Goal: Task Accomplishment & Management: Complete application form

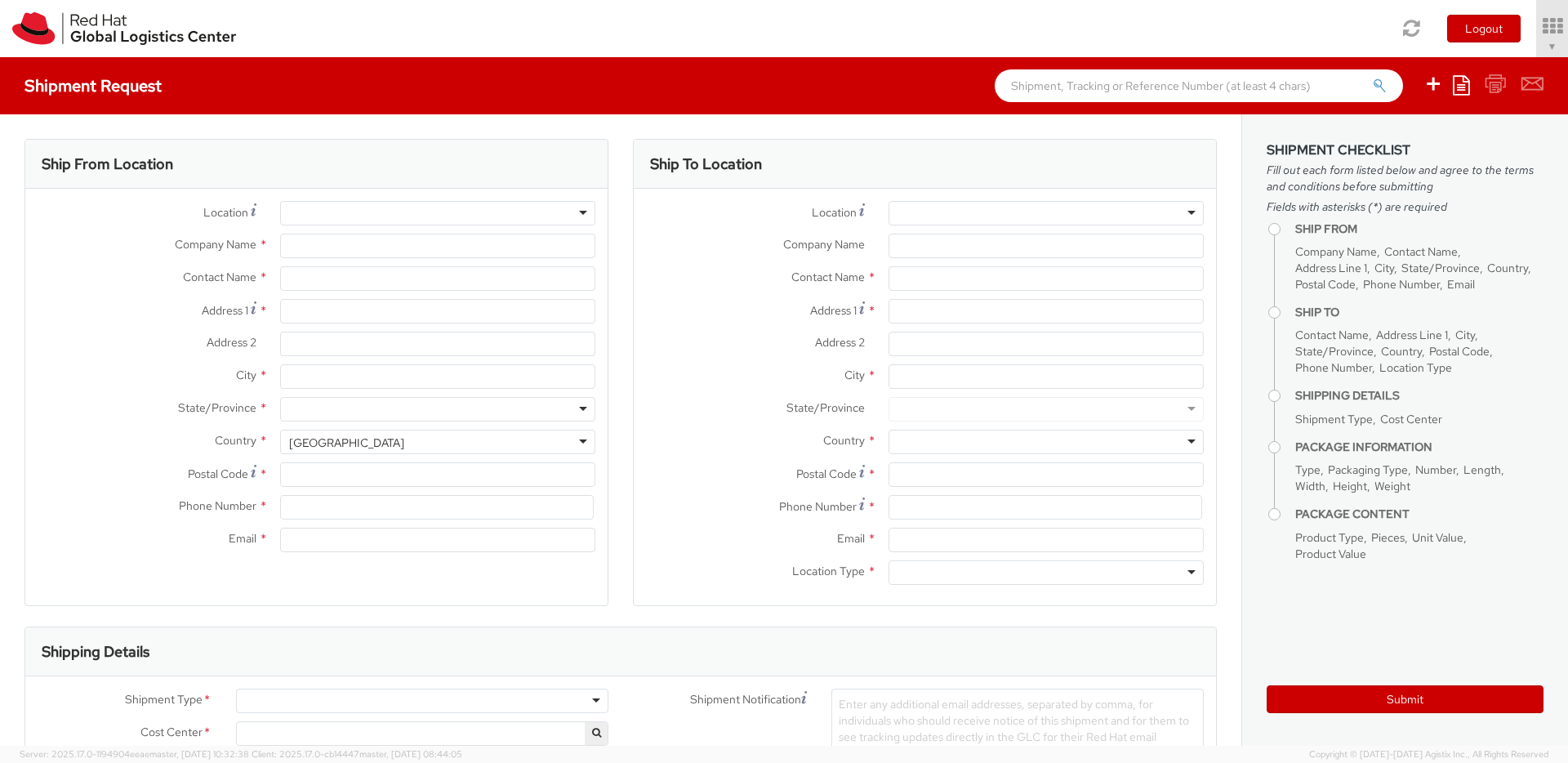
select select "850"
select select
type input "Red Hat Czech s.r.o."
type input "Mackenzie Smit"
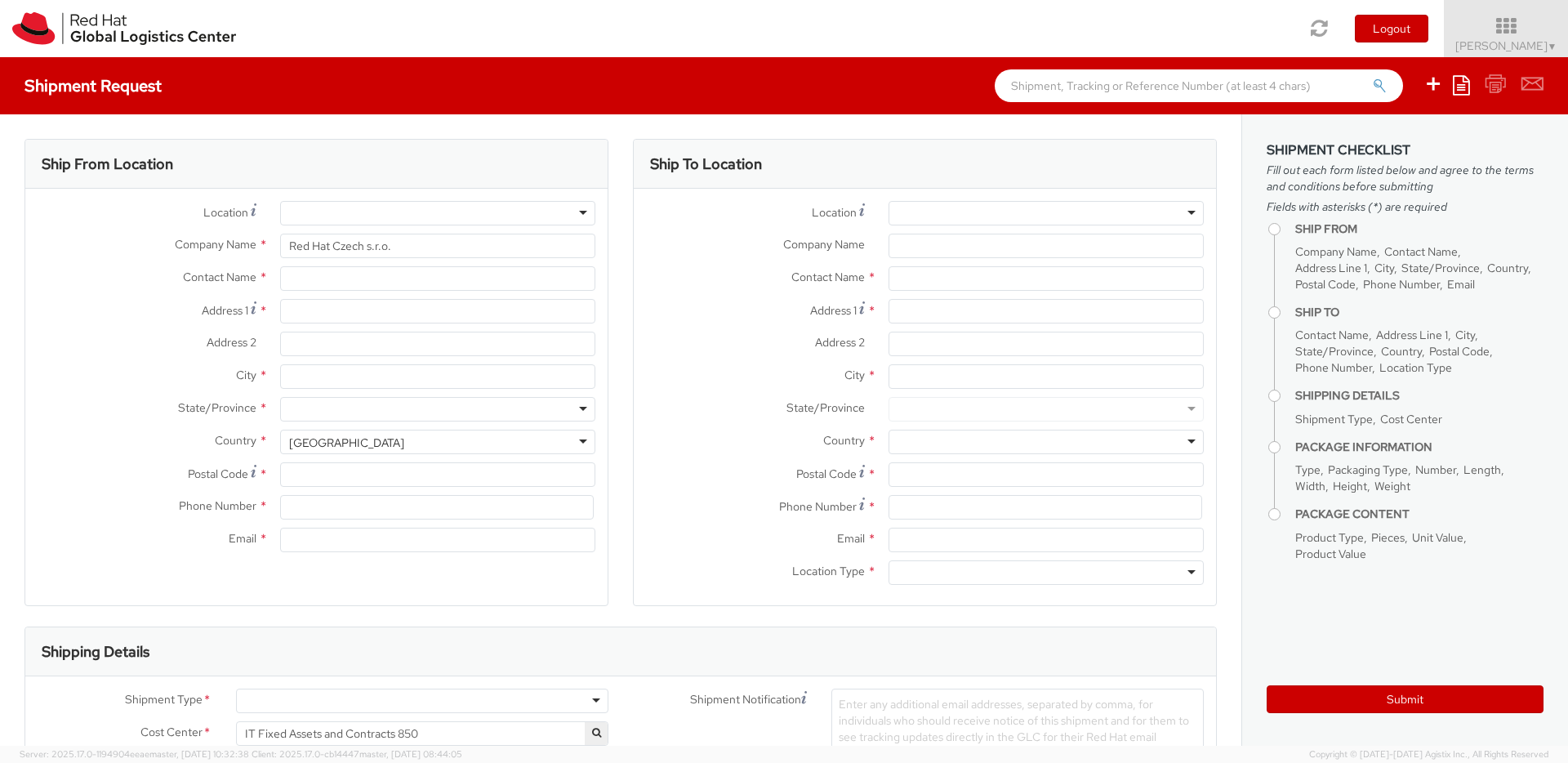
type input "Purkynova 647/111"
type input "BRNO"
type input "621 00"
type input "420 532 294 555"
type input "macsmit@redhat.com"
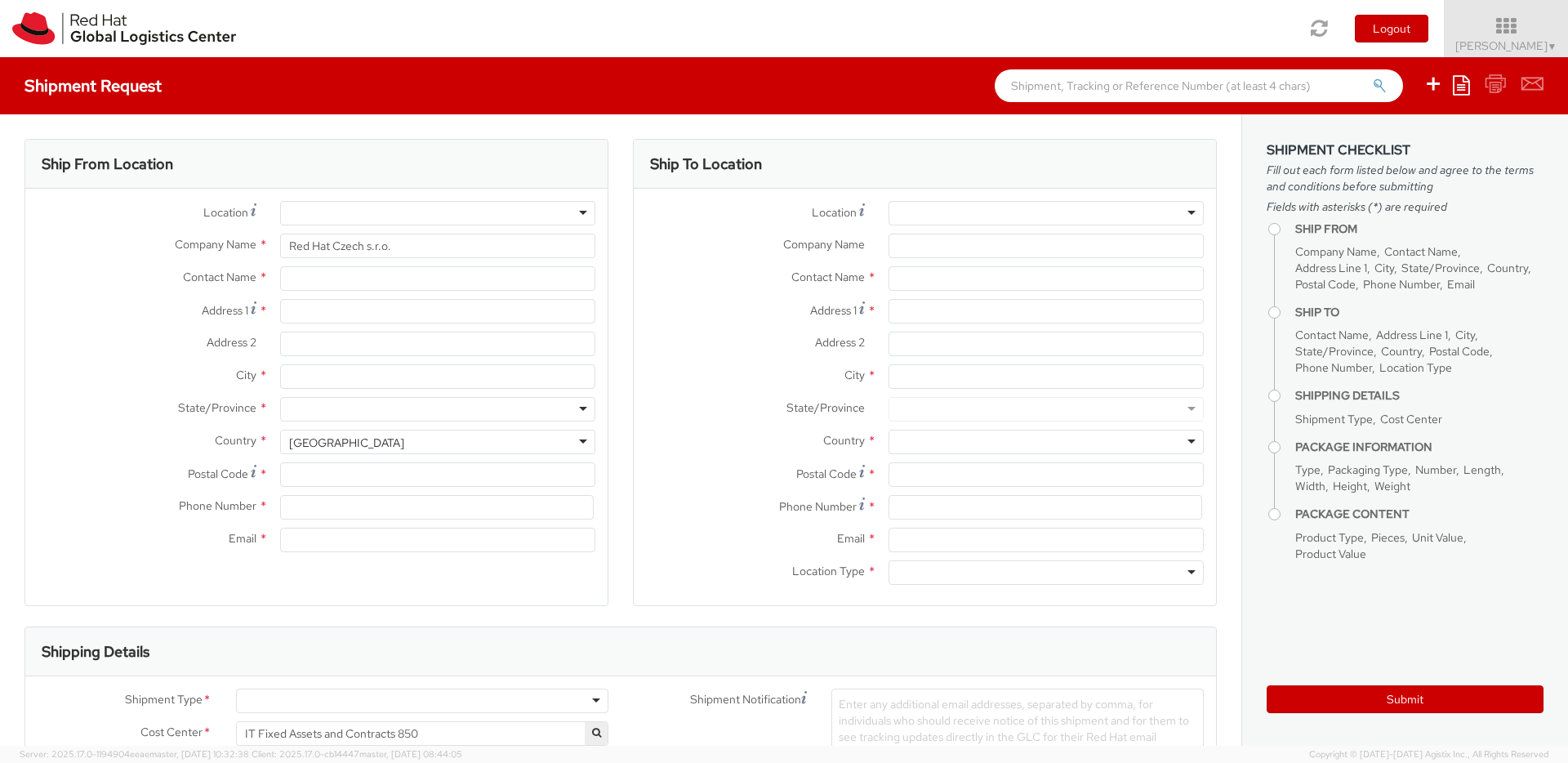
select select "CM"
select select "KGS"
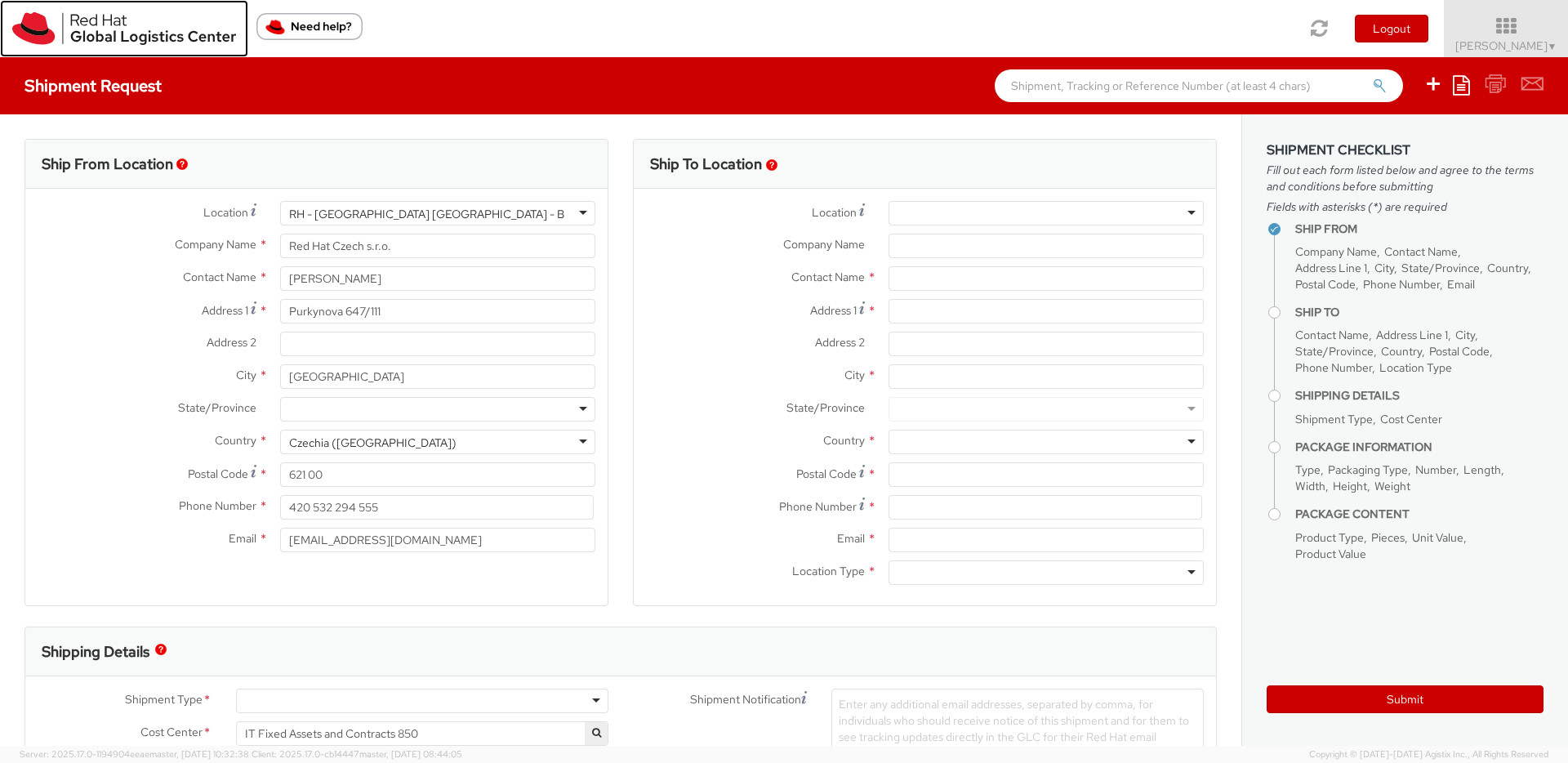
click at [50, 33] on img at bounding box center [124, 28] width 224 height 32
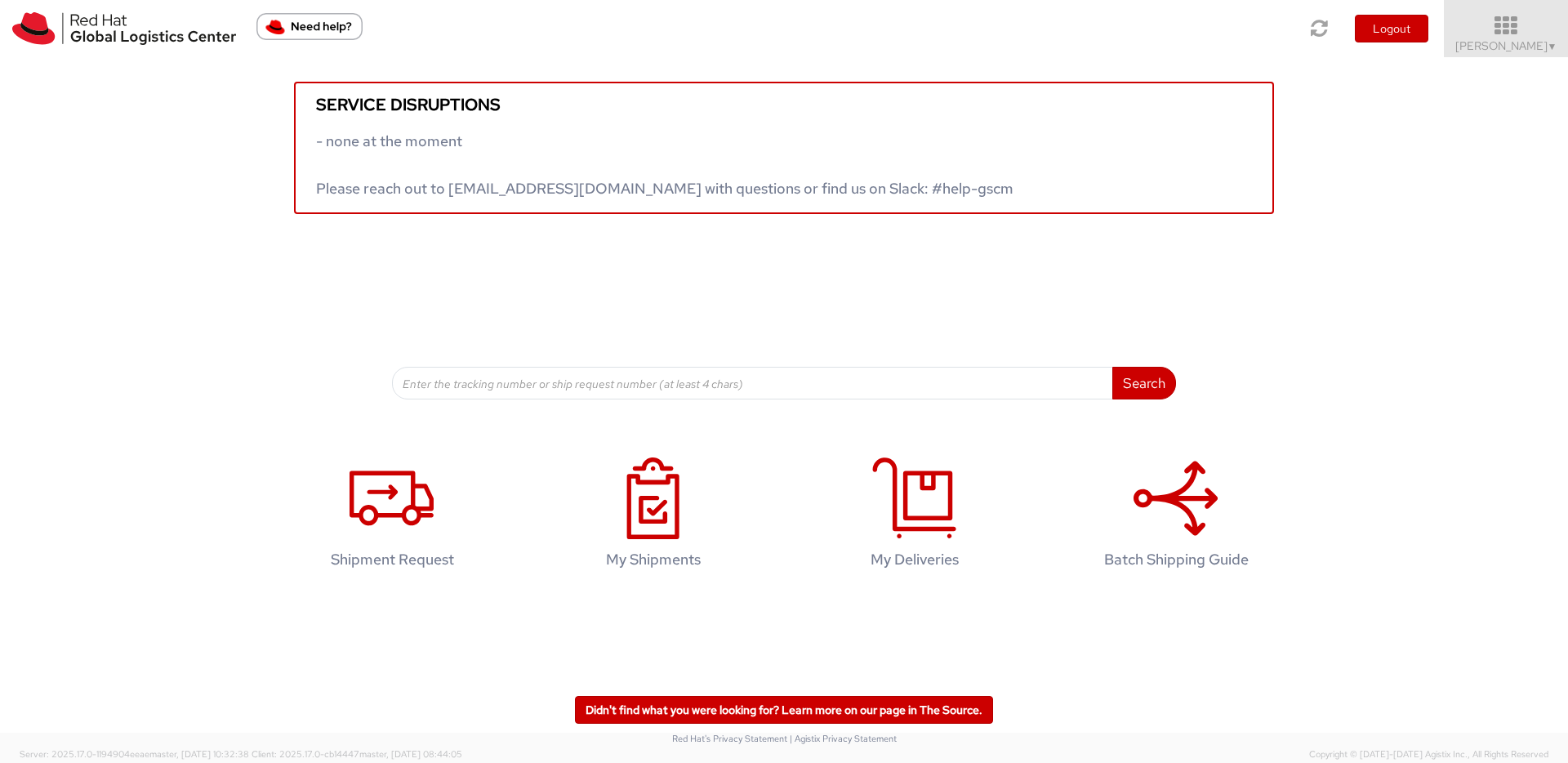
click at [1522, 27] on icon at bounding box center [1507, 27] width 143 height 23
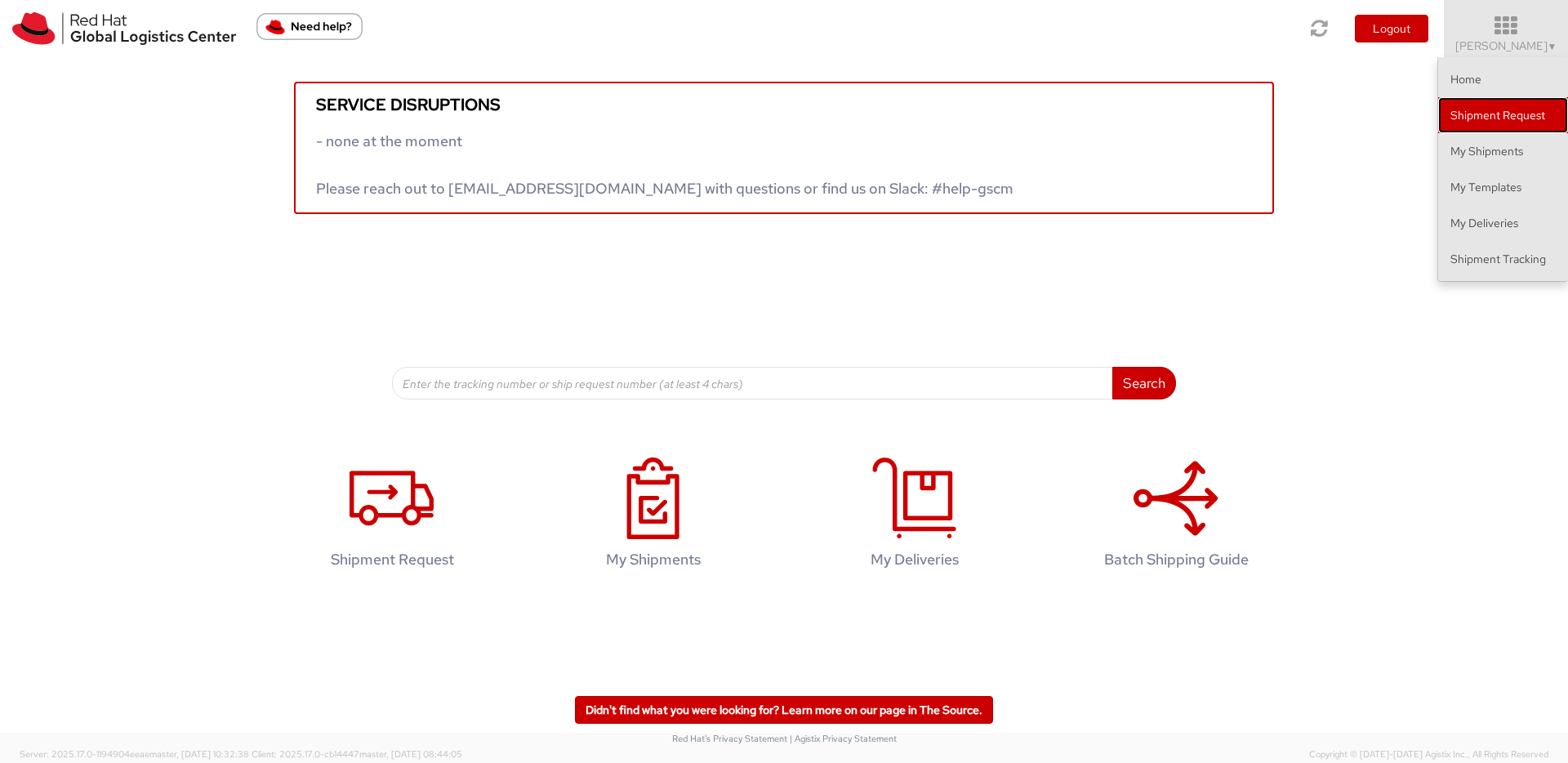
click at [1483, 116] on link "Shipment Request" at bounding box center [1503, 114] width 130 height 36
select select
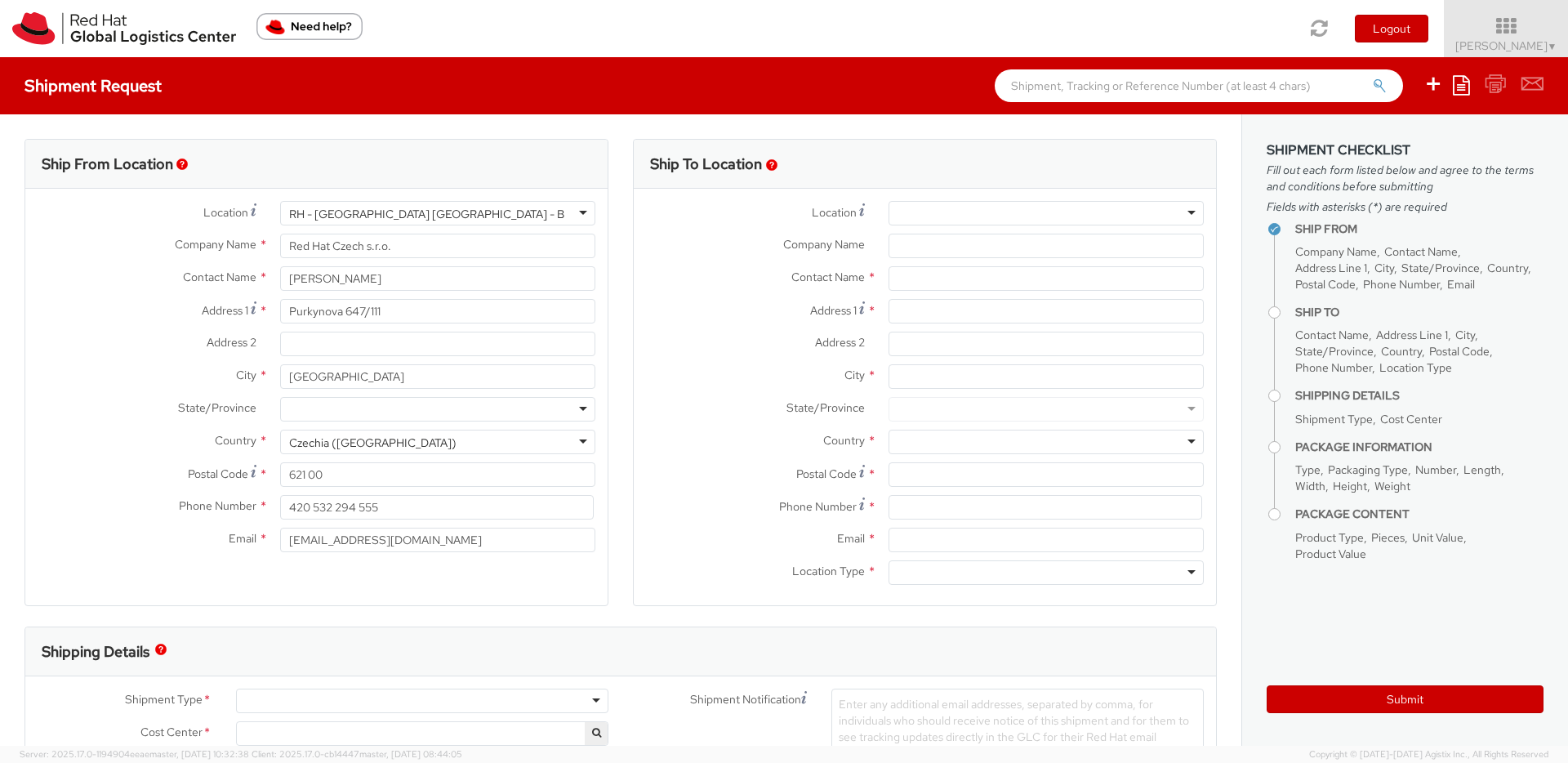
select select "850"
click at [960, 217] on div at bounding box center [1046, 213] width 315 height 25
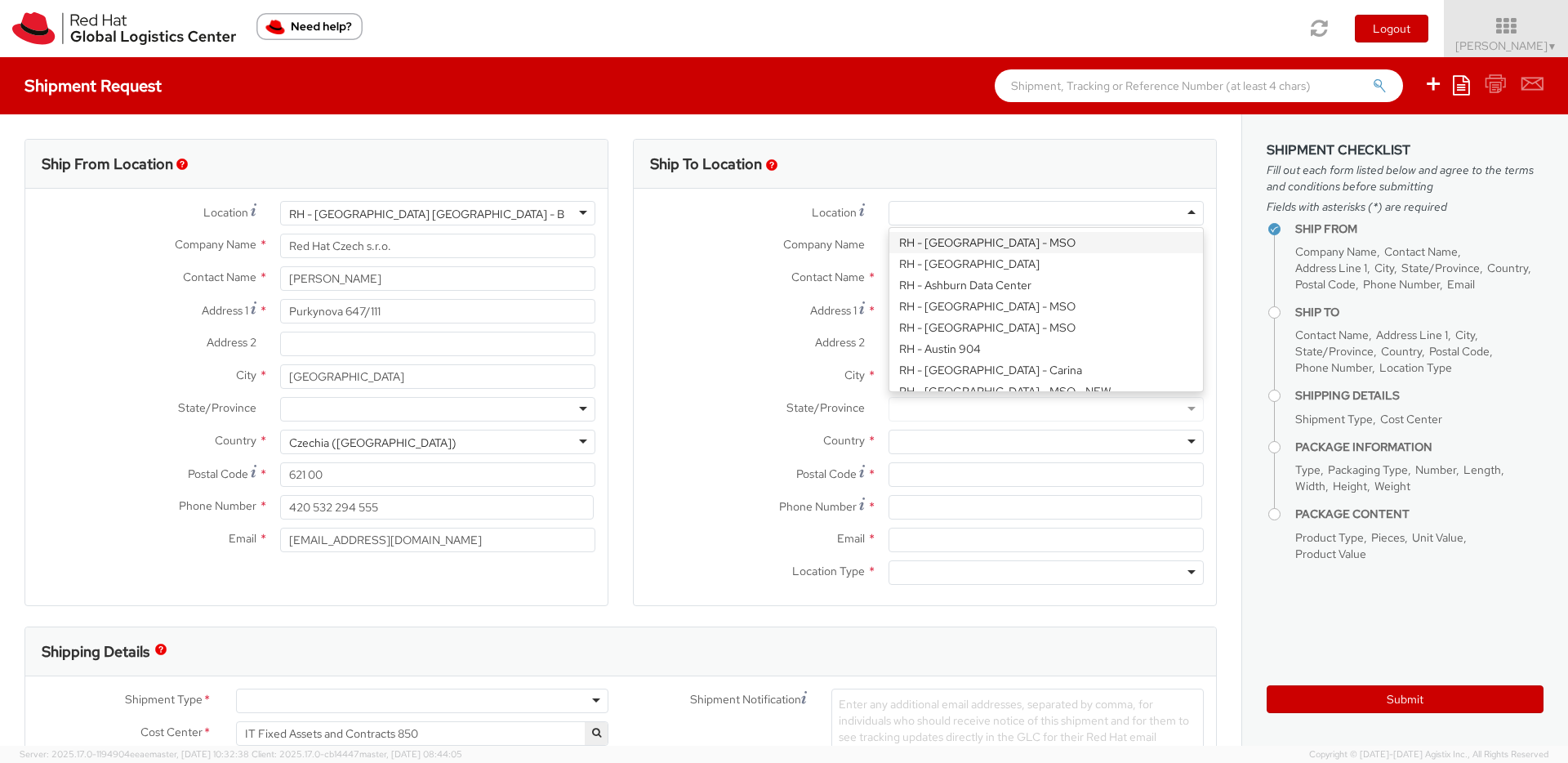
paste input "Waterford City"
type input "Waterford City"
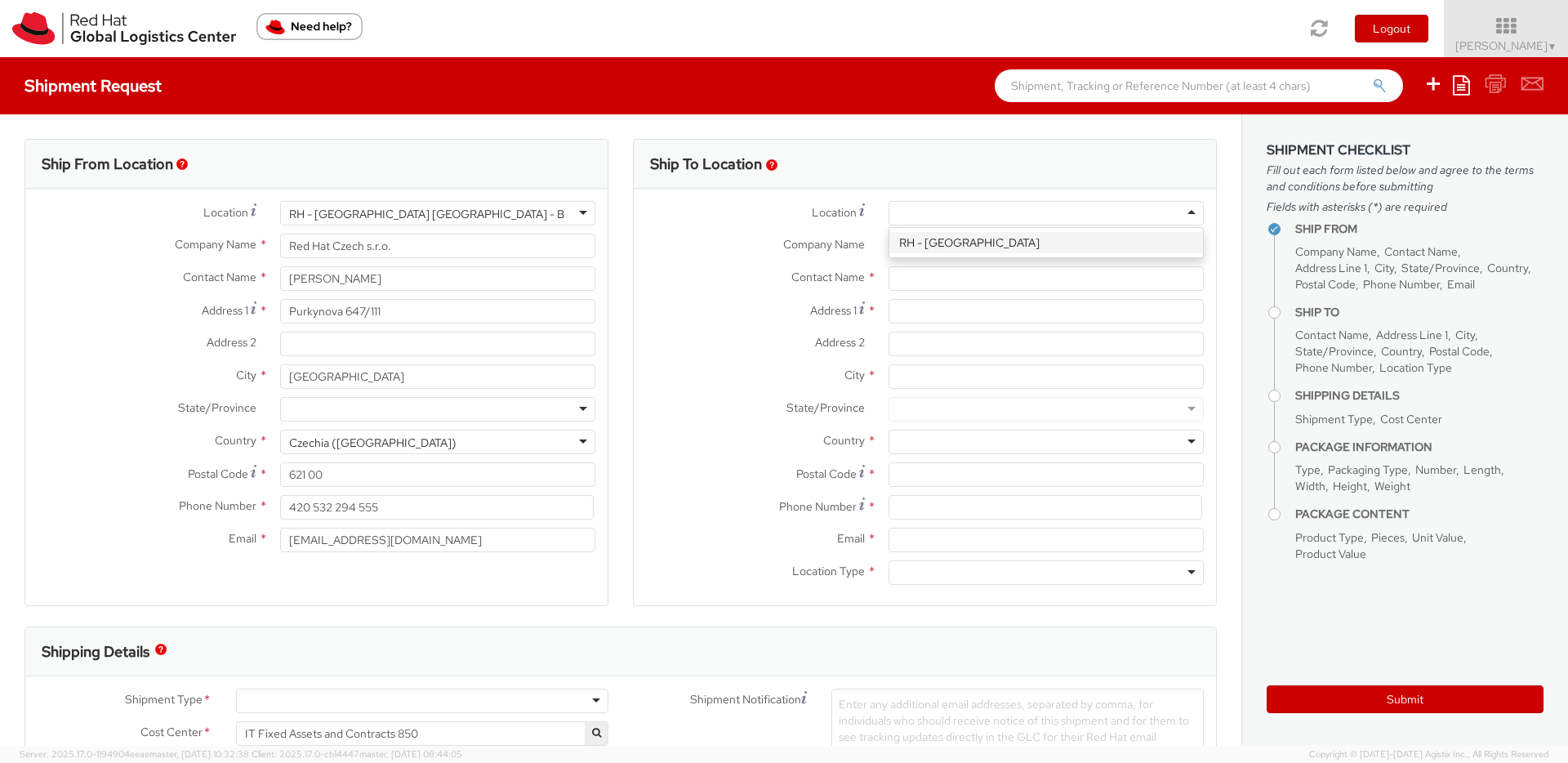
type input "Red Hat Limited"
type input "Communication House, Cork Road"
type input "1st Floor"
type input "WATERFORD"
type input "X91NY33"
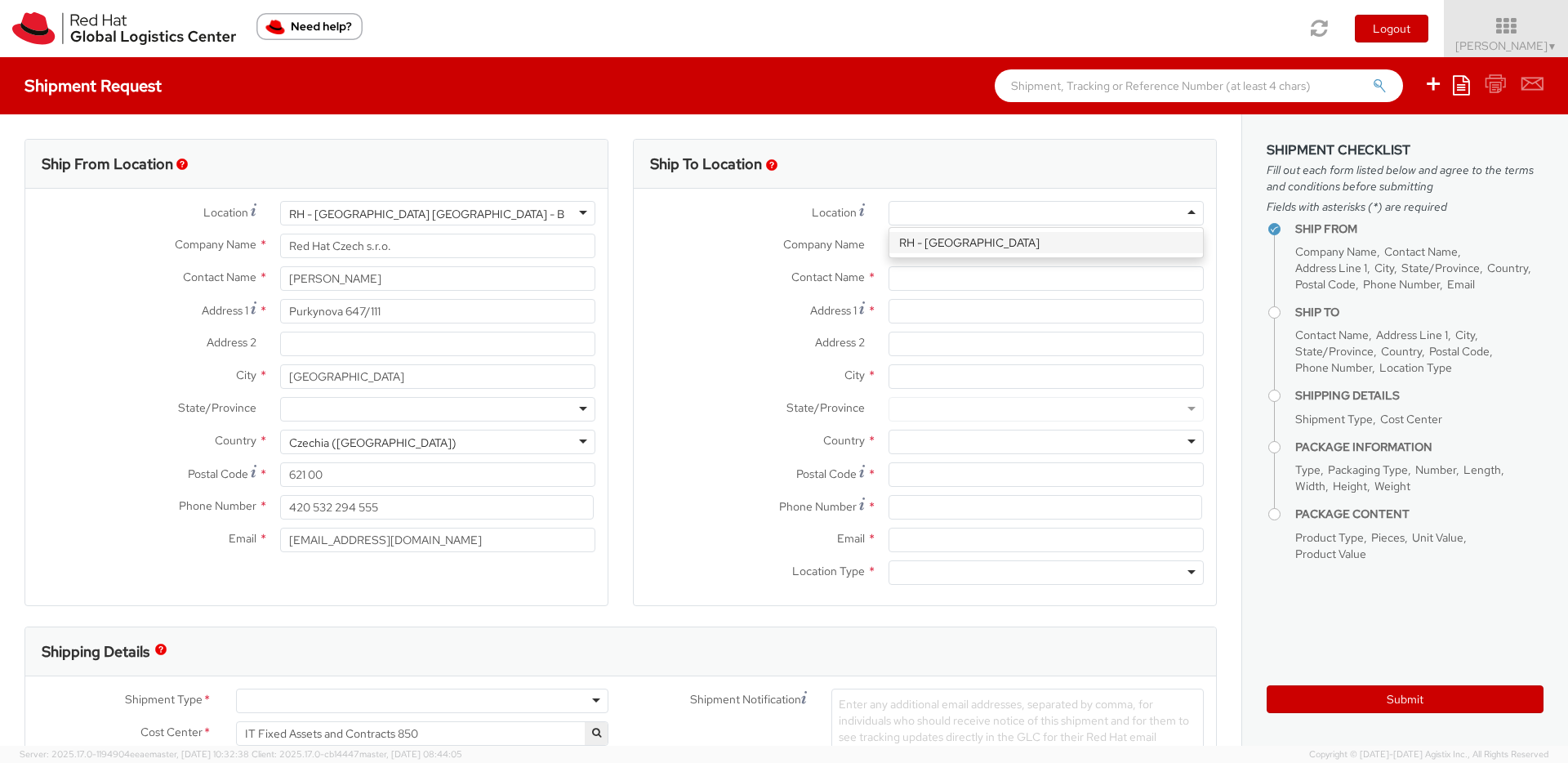
type input "003535 51 810111"
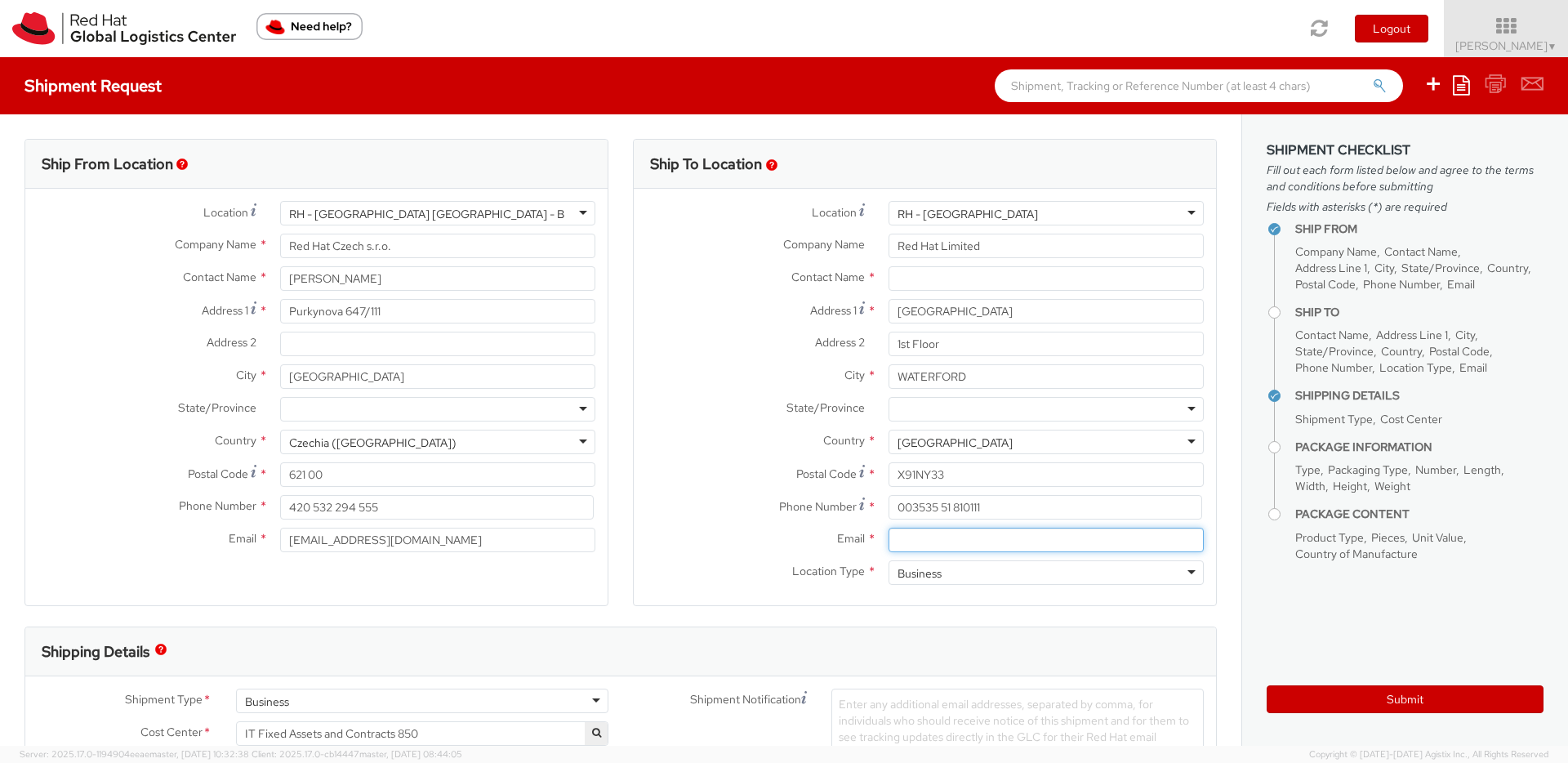
click at [911, 538] on input "Email *" at bounding box center [1046, 540] width 315 height 25
paste input "Evan Hearne"
type input "Evan Hearne"
click at [938, 275] on input "text" at bounding box center [1046, 279] width 315 height 25
paste input "Evan Hearne"
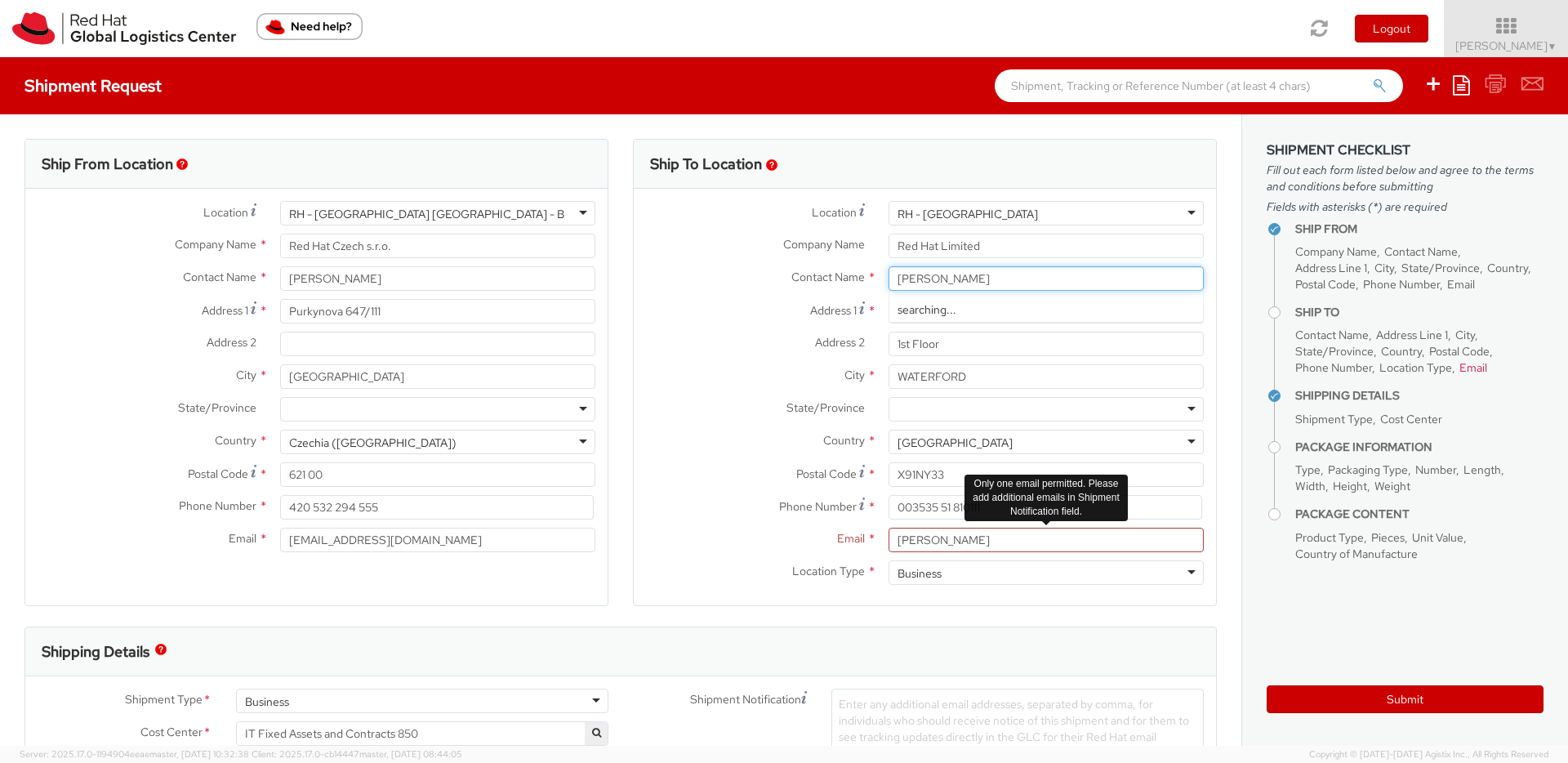
type input "Evan Hearne"
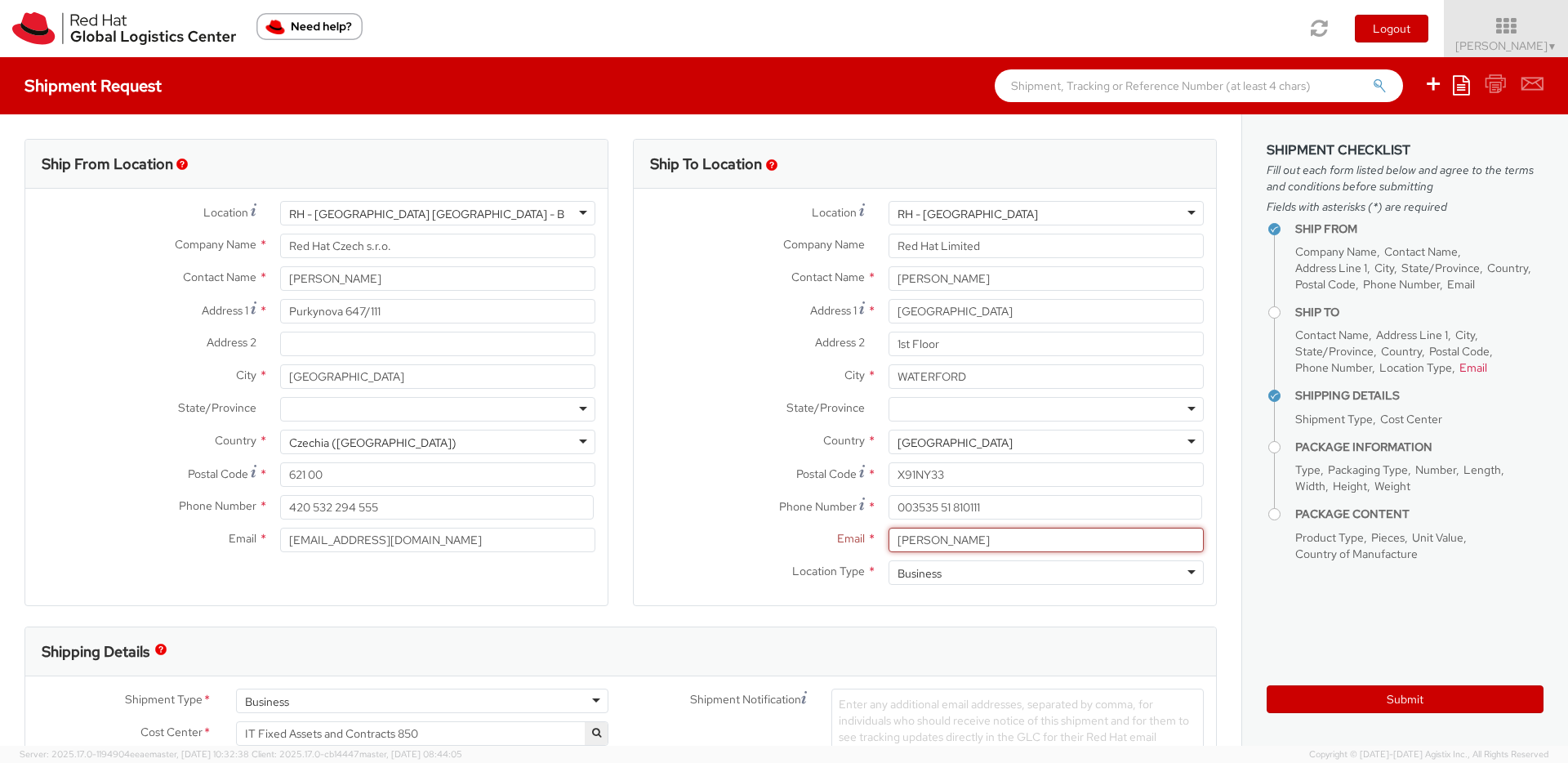
click at [792, 526] on div "Location * RH - Waterford City RH - Waterford City RH - Amsterdam - MSO RH - Am…" at bounding box center [925, 396] width 582 height 392
drag, startPoint x: 922, startPoint y: 529, endPoint x: 774, endPoint y: 522, distance: 148.2
click at [774, 522] on div "Location * RH - Waterford City RH - Waterford City RH - Amsterdam - MSO RH - Am…" at bounding box center [925, 396] width 582 height 392
click at [930, 541] on input "Email *" at bounding box center [1046, 540] width 315 height 25
paste input "ehearne@redhat.com"
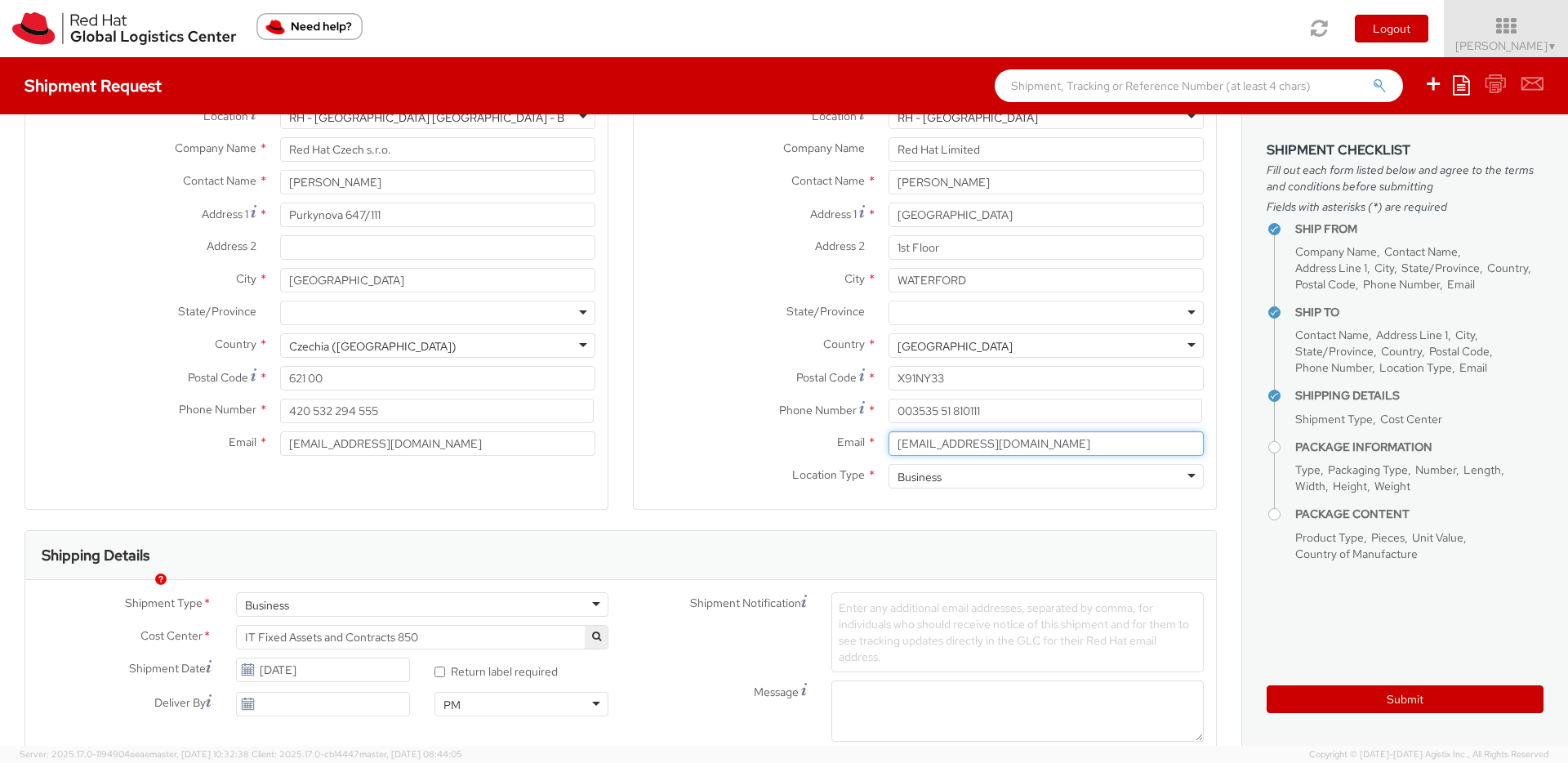
scroll to position [97, 0]
type input "ehearne@redhat.com"
click at [878, 627] on span "Enter any additional email addresses, separated by comma, for individuals who s…" at bounding box center [1014, 631] width 350 height 64
paste input "ehearne@redhat.com"
type input "ehearne@redhat.com"
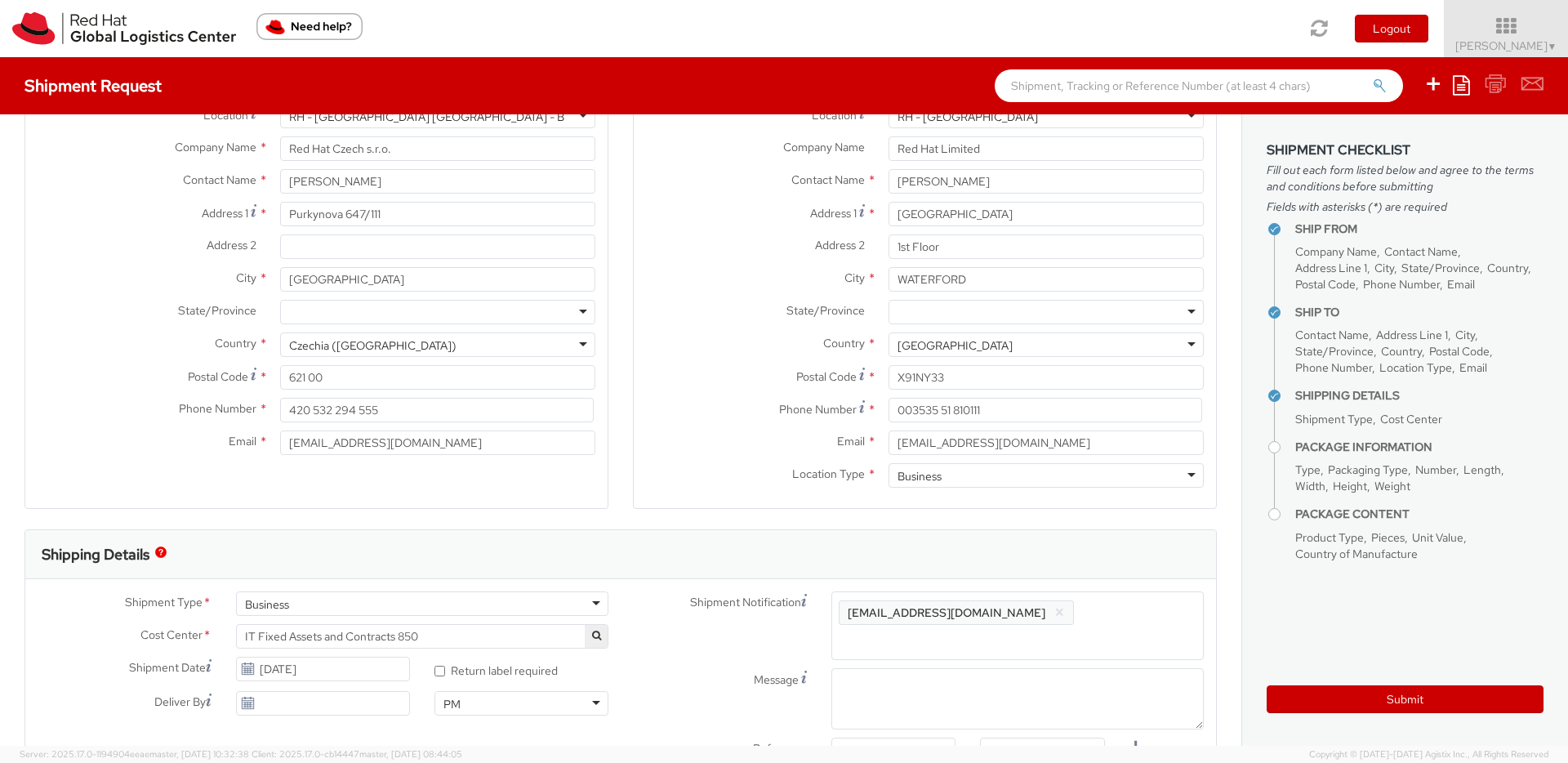
scroll to position [0, 0]
paste input "macsmit@redhat.com"
type input "macsmit@redhat.com"
paste input "glevert@redhat.com"
type input "glevert@redhat.com"
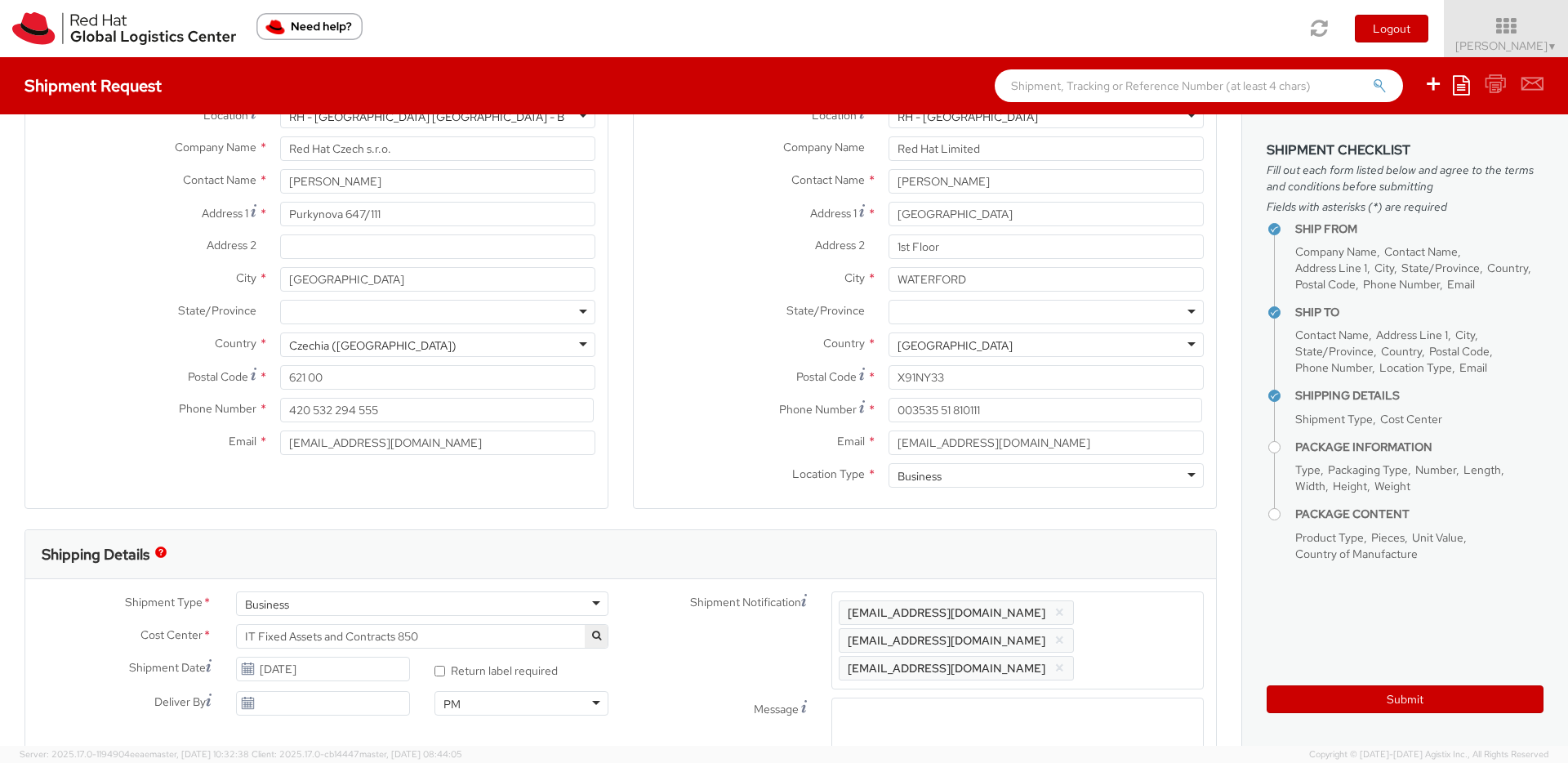
paste input "dgalovic@redhat.com"
type input "dgalovic@redhat.com"
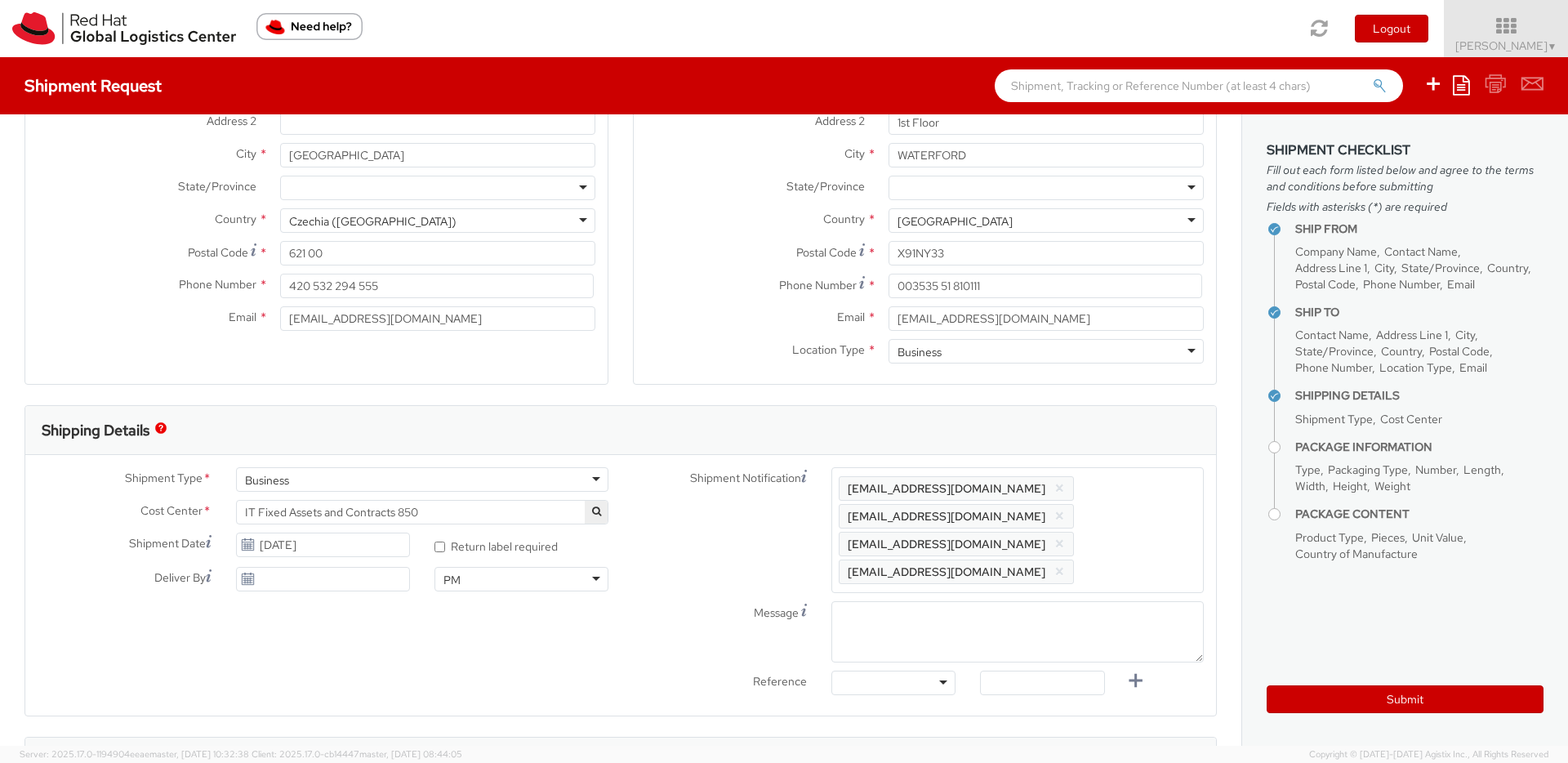
scroll to position [224, 0]
click at [927, 599] on textarea "Message" at bounding box center [1017, 629] width 373 height 61
paste textarea "PRIORITY"
type textarea "PRIORITY"
click at [889, 668] on div at bounding box center [894, 680] width 124 height 25
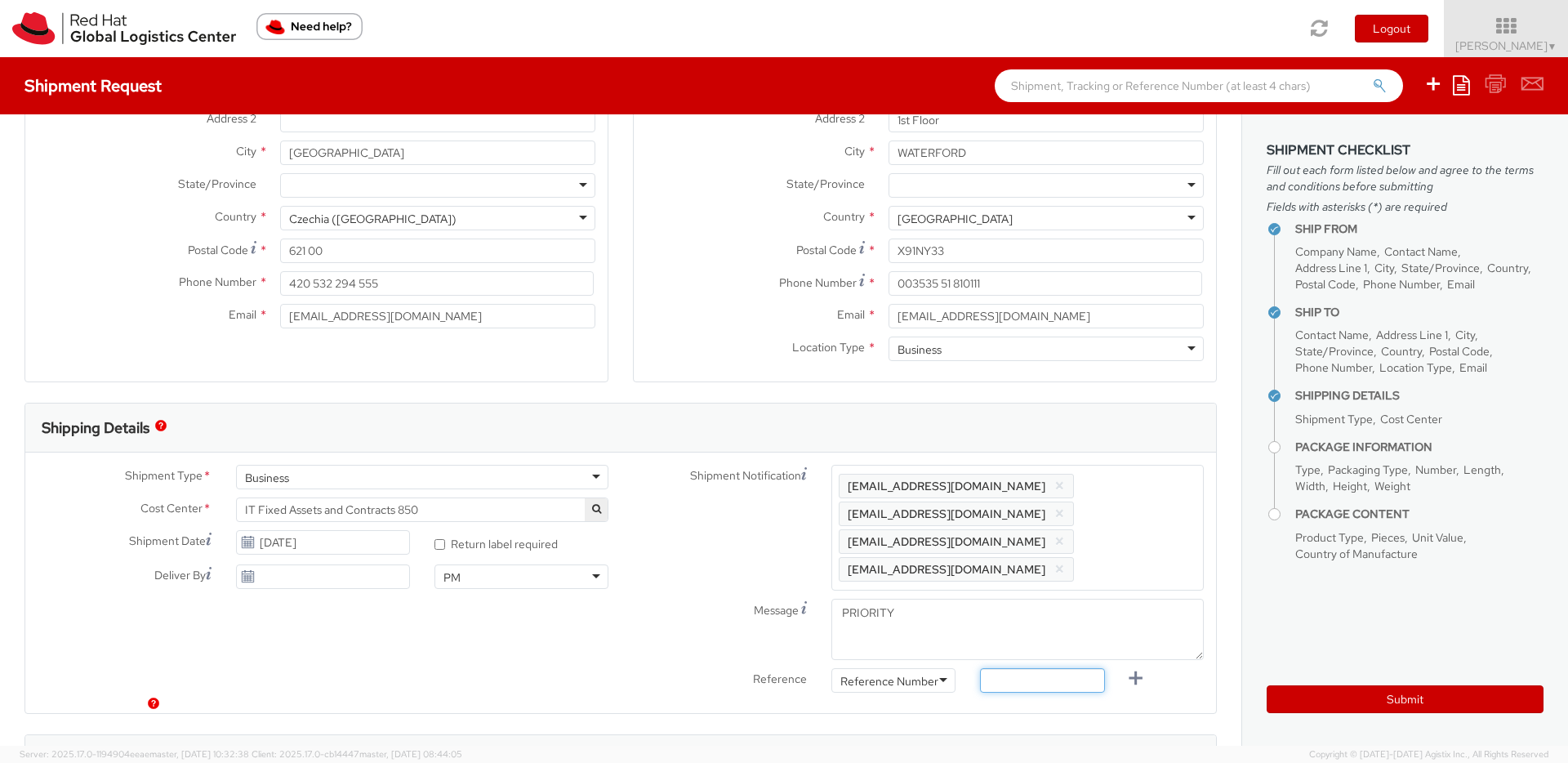
click at [1003, 668] on input "text" at bounding box center [1042, 680] width 124 height 25
paste input "TASK2207383"
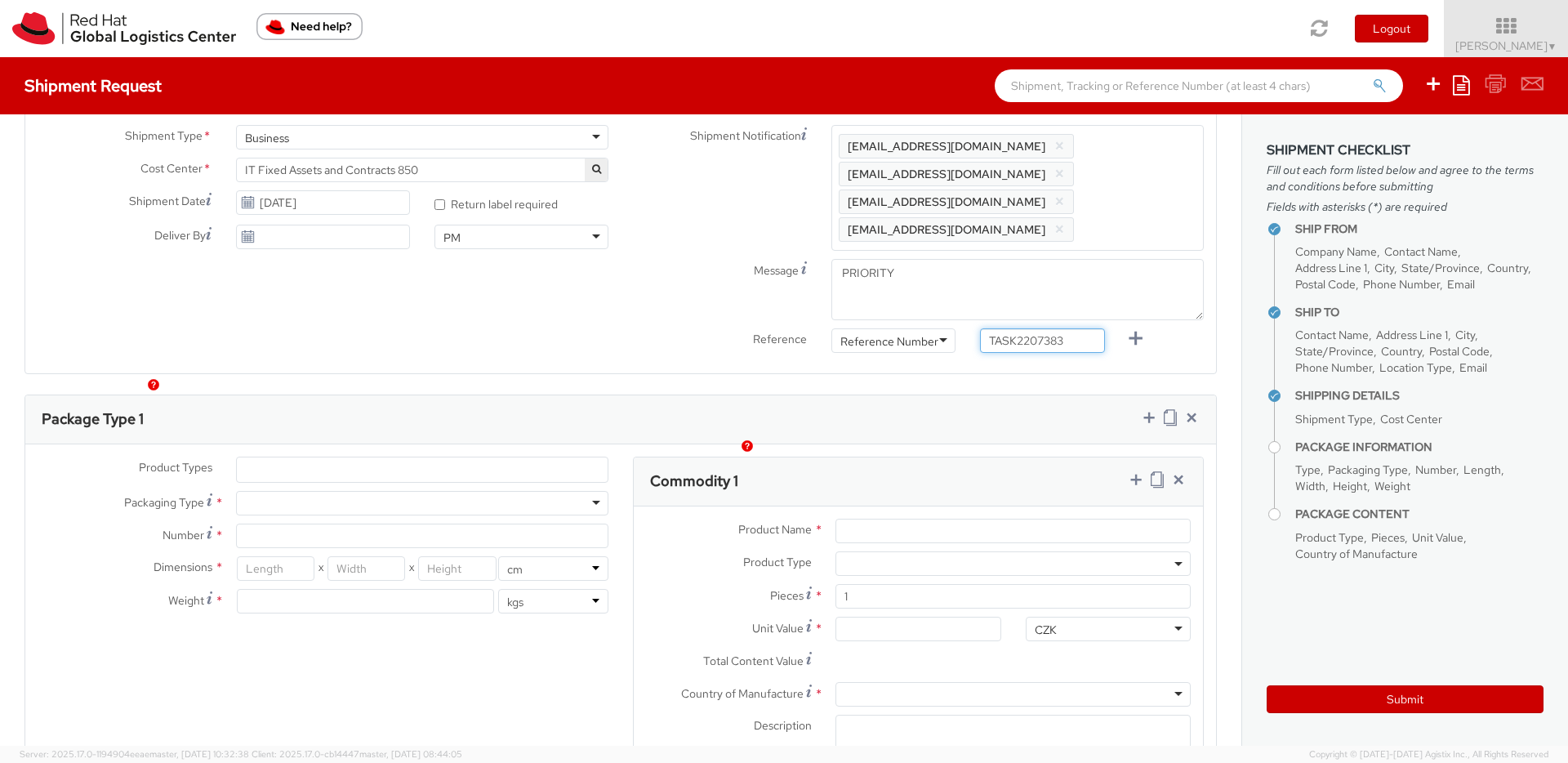
scroll to position [570, 0]
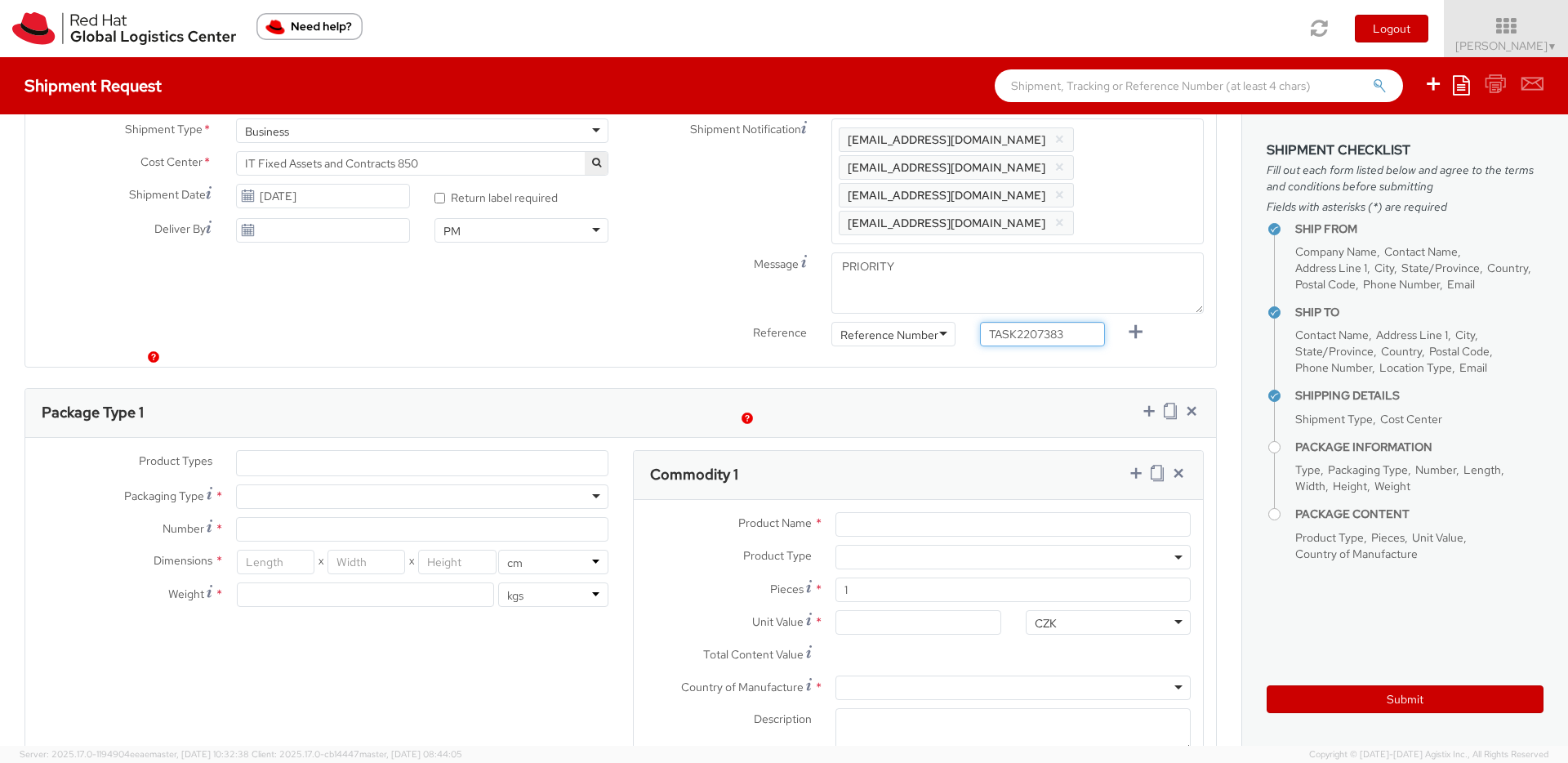
type input "TASK2207383"
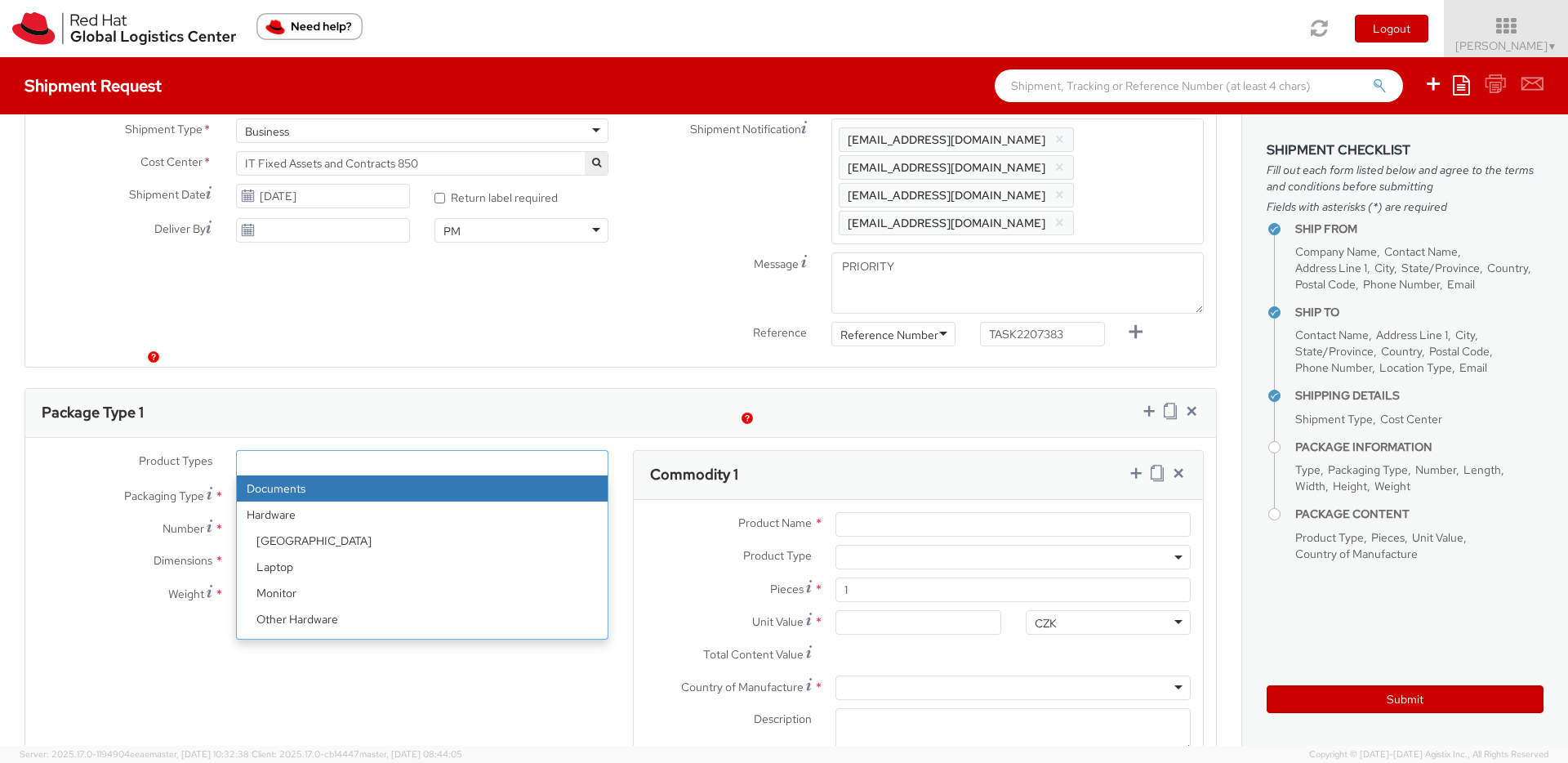
click at [261, 450] on ul at bounding box center [422, 463] width 371 height 25
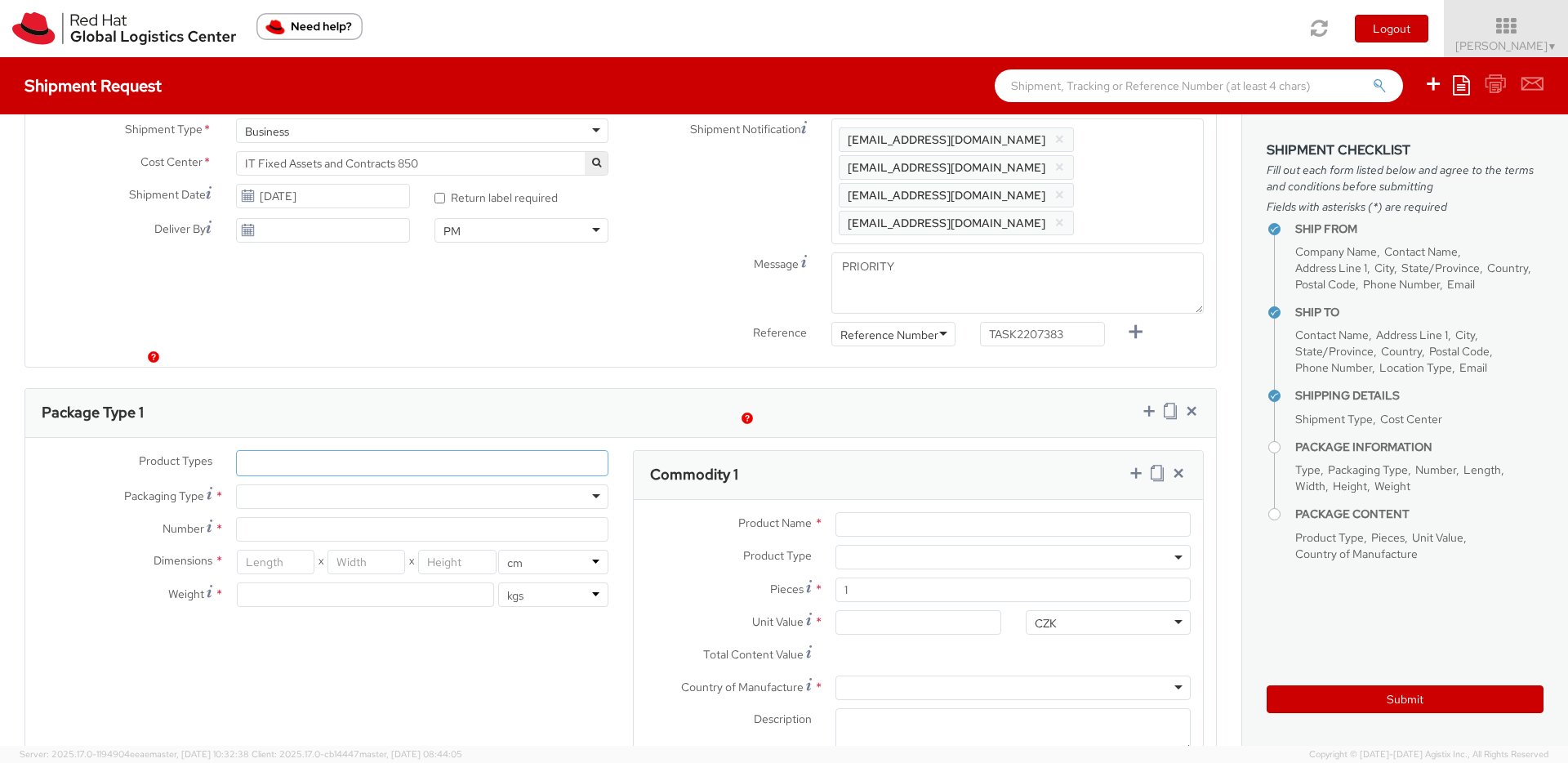
click at [287, 450] on ul at bounding box center [422, 463] width 371 height 25
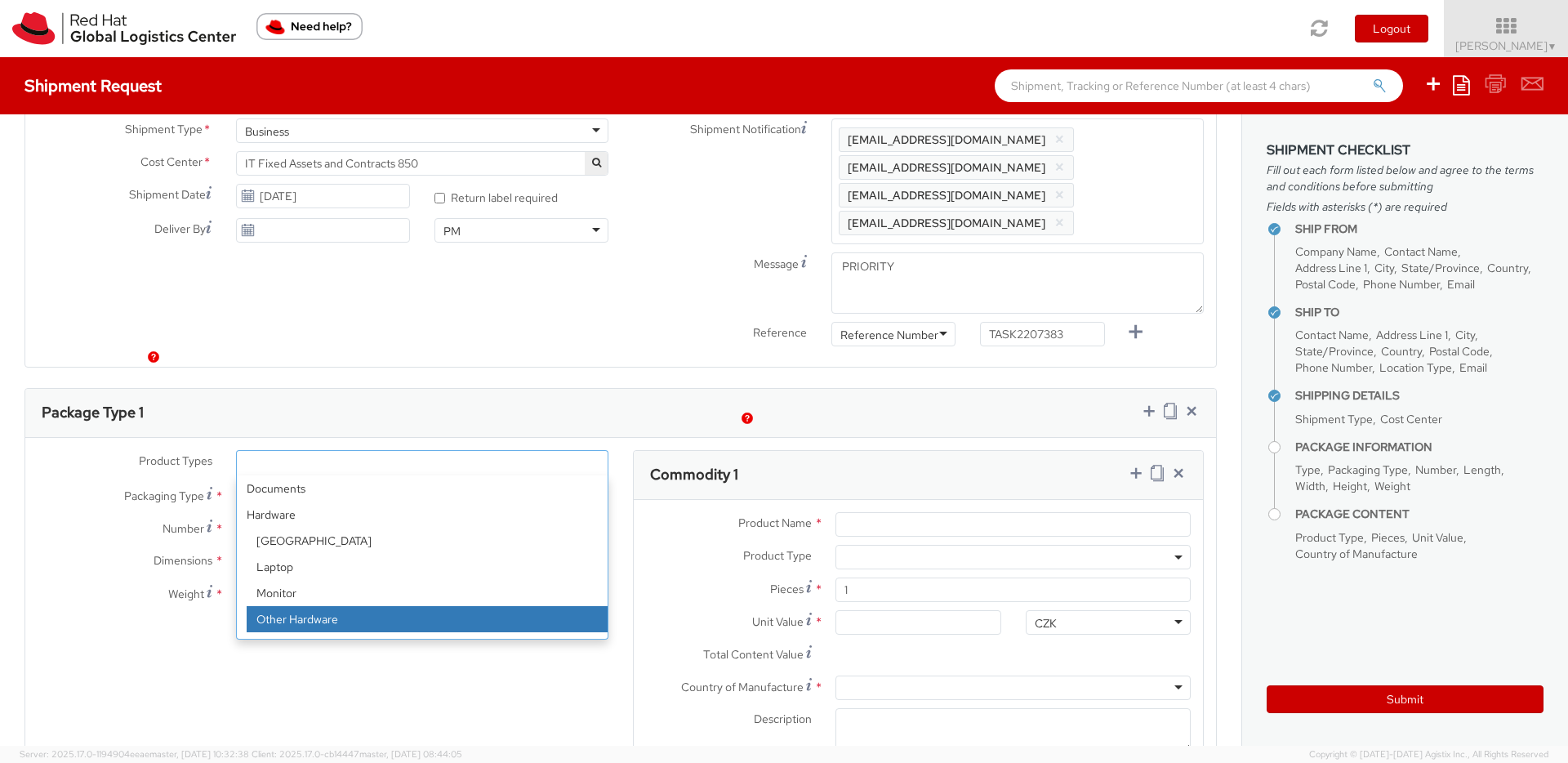
select select "HARD_OTHER"
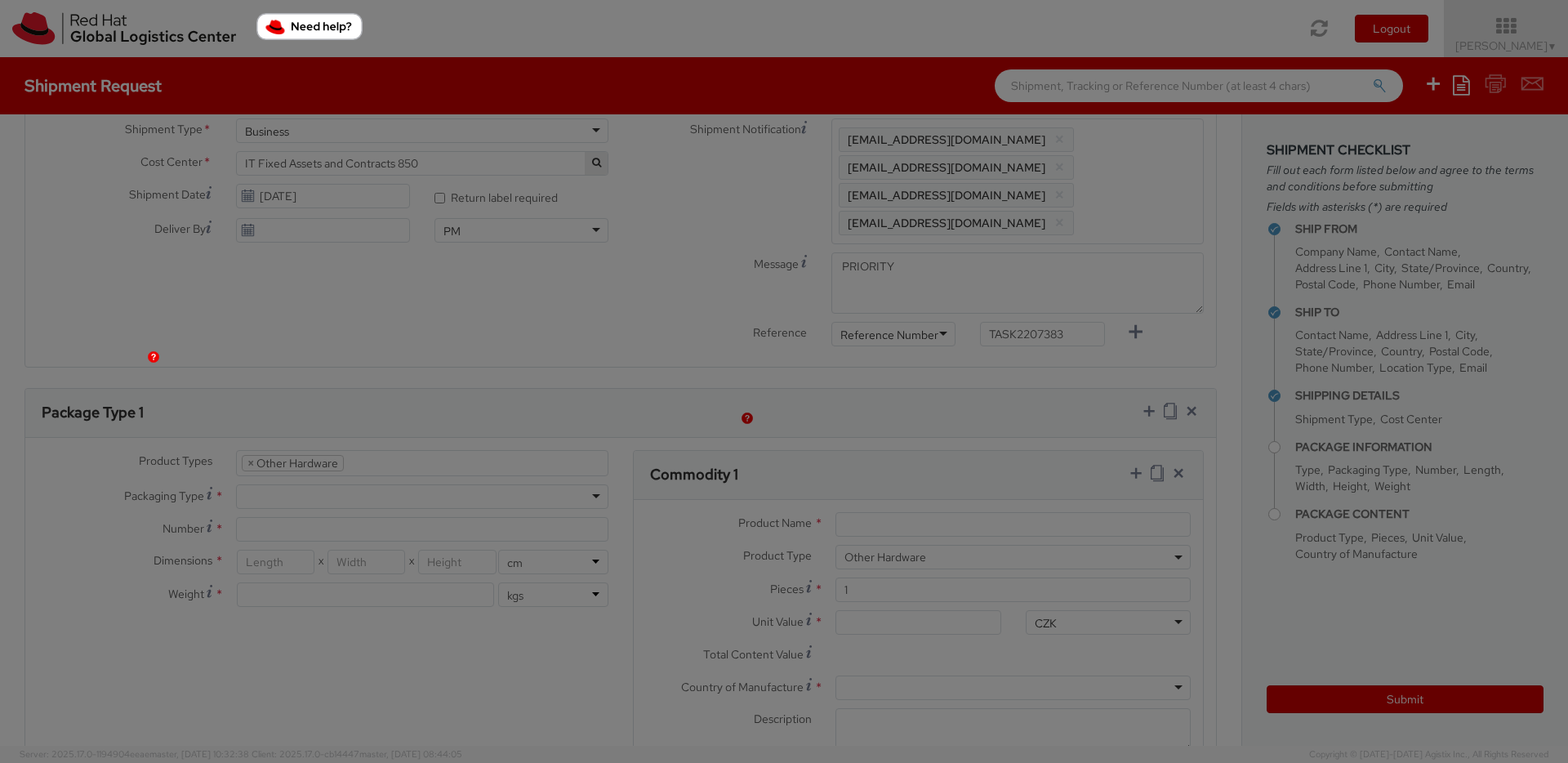
scroll to position [78, 0]
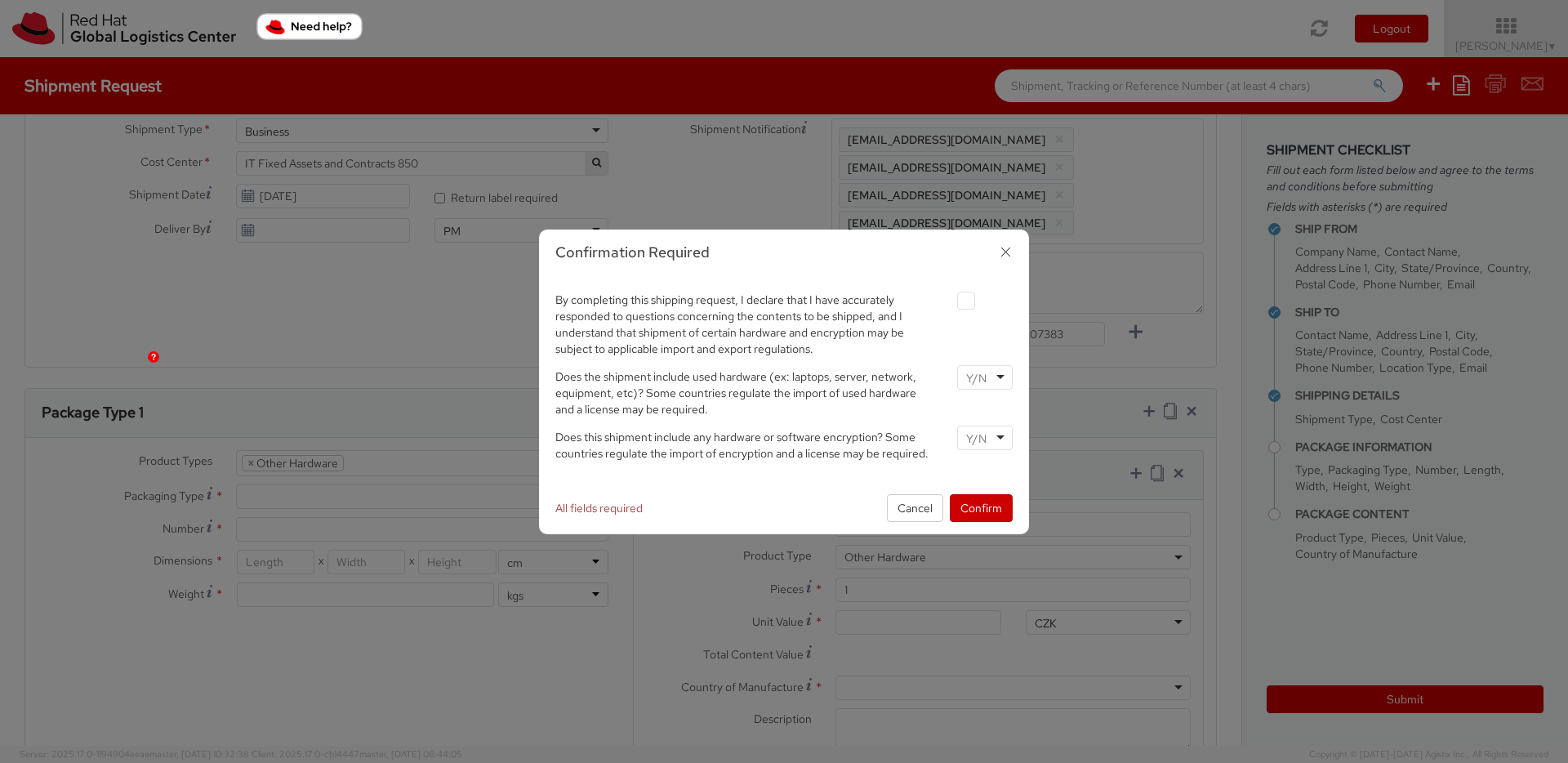
click at [1006, 251] on icon "button" at bounding box center [1006, 251] width 24 height 24
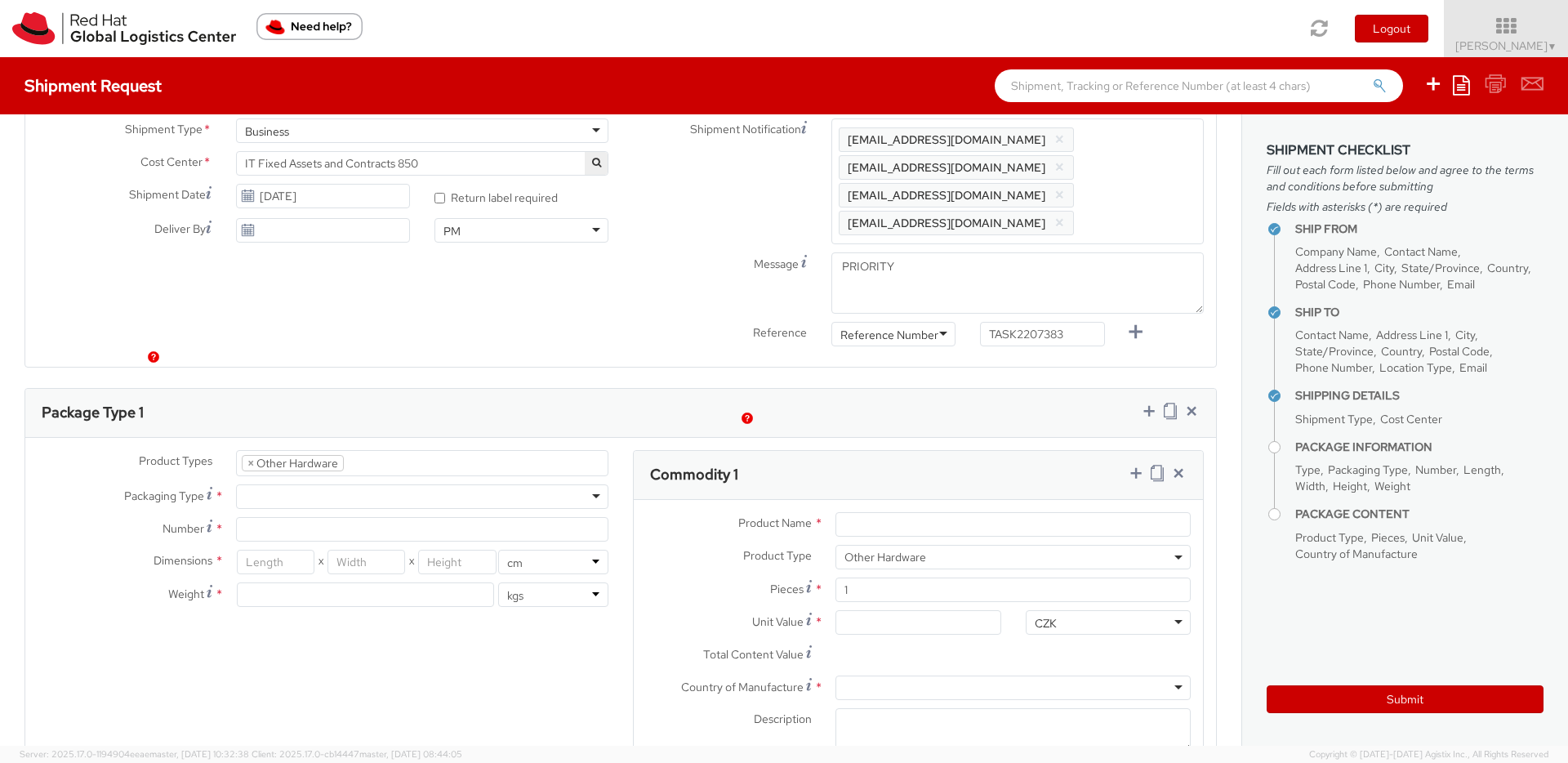
click at [246, 454] on li "× Other Hardware" at bounding box center [292, 463] width 102 height 17
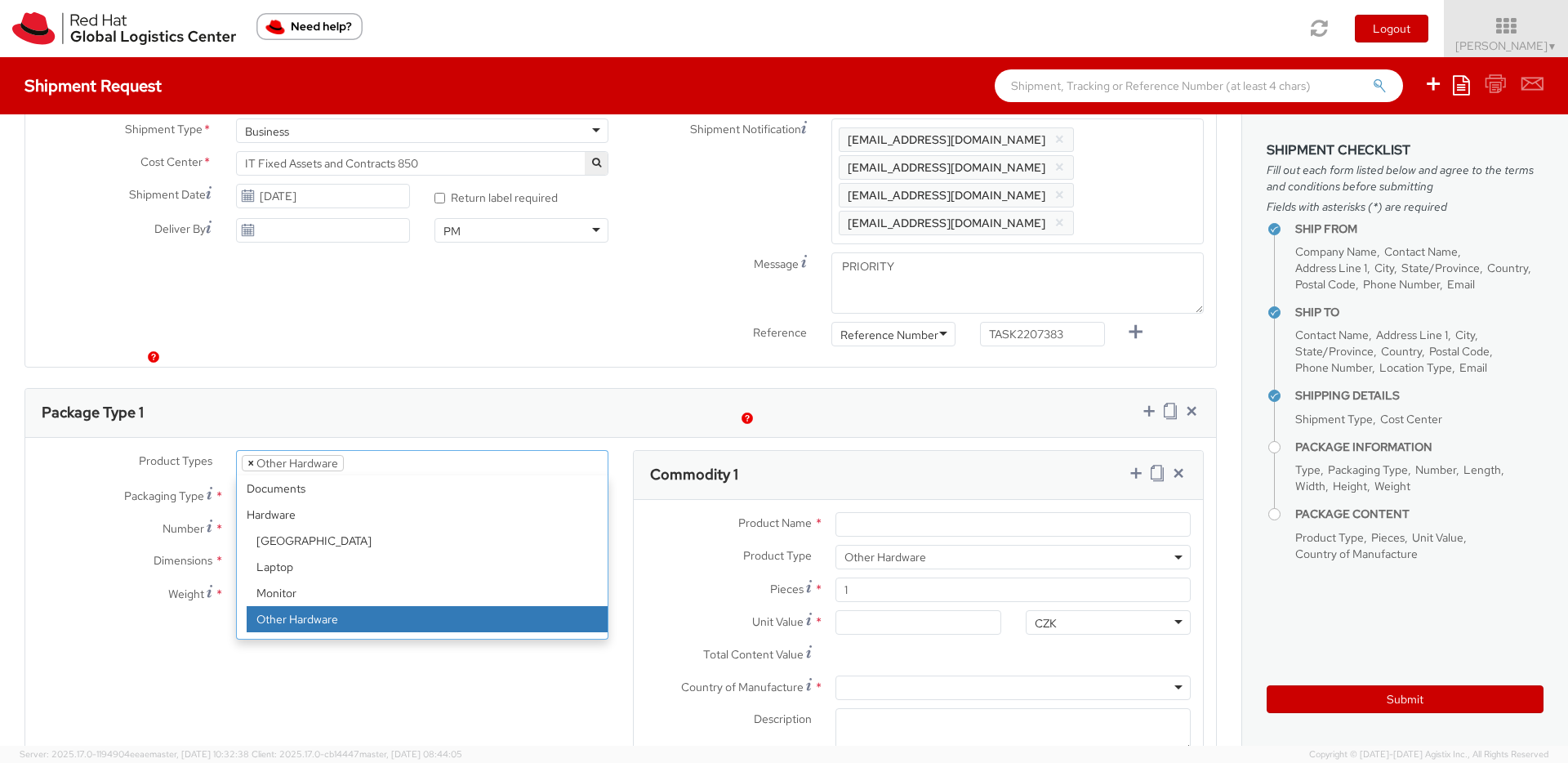
click at [251, 455] on span "×" at bounding box center [251, 463] width 7 height 15
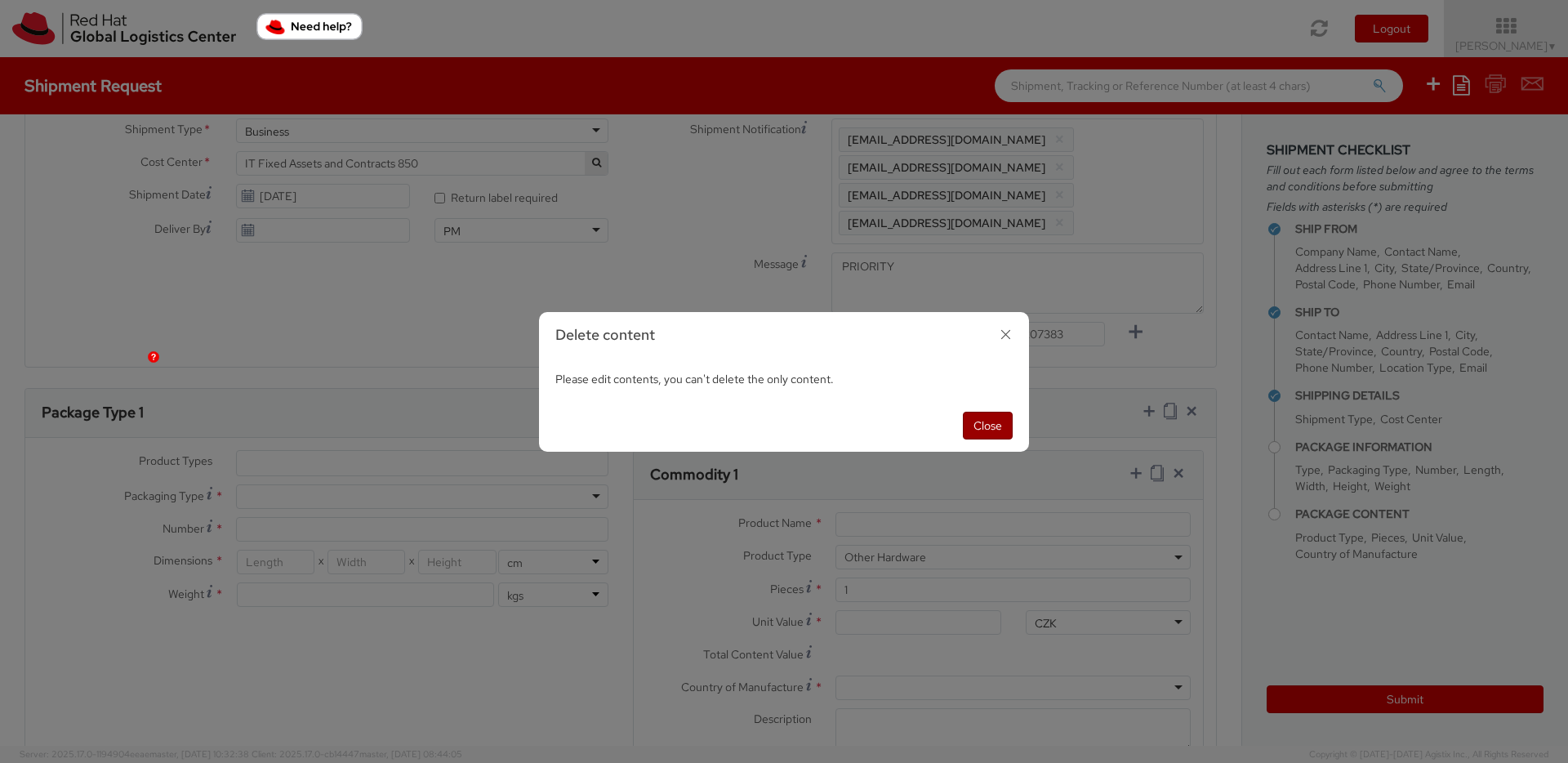
click at [998, 432] on button "Close" at bounding box center [988, 425] width 50 height 27
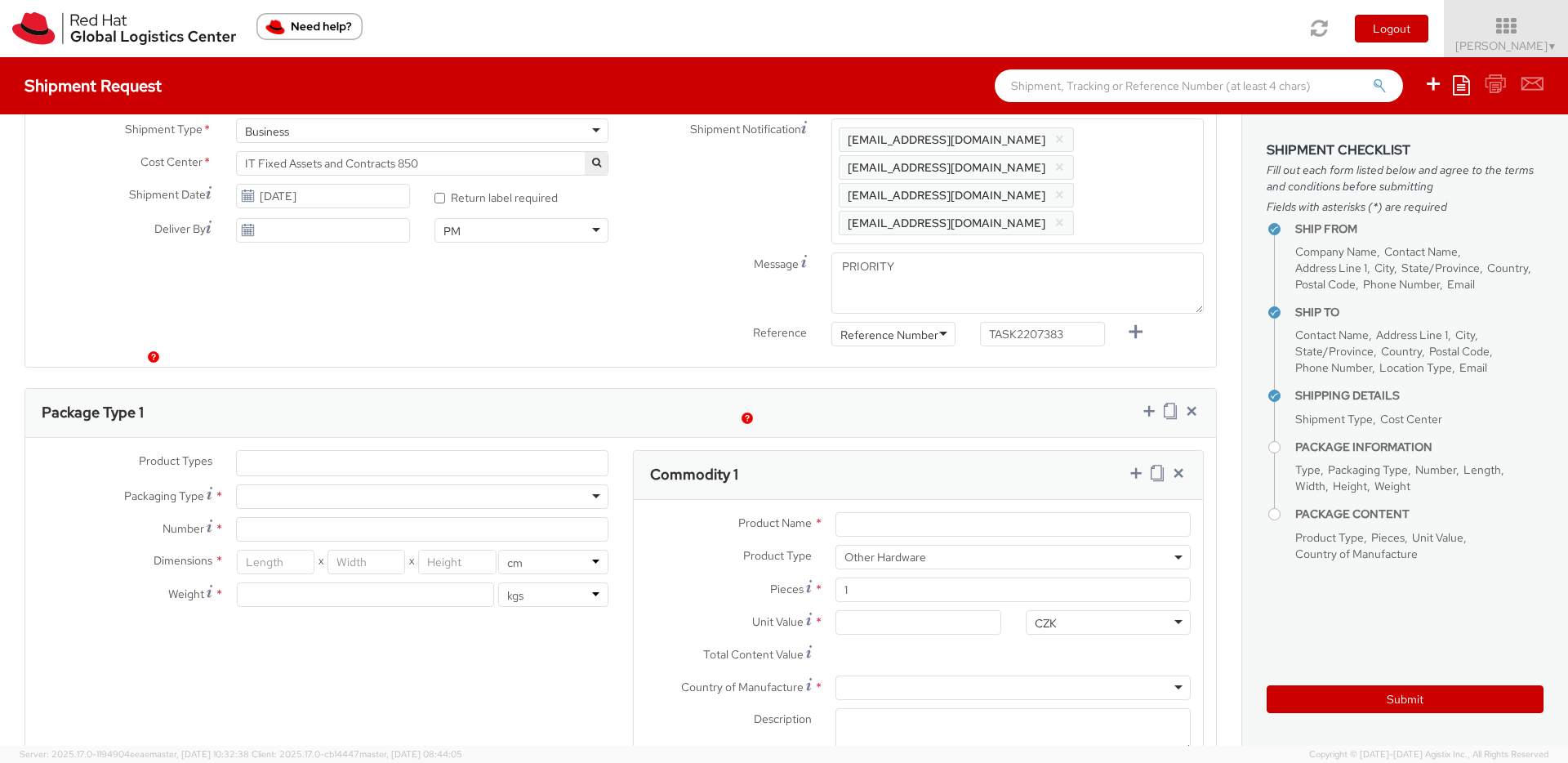
select select "HARD_OTHER"
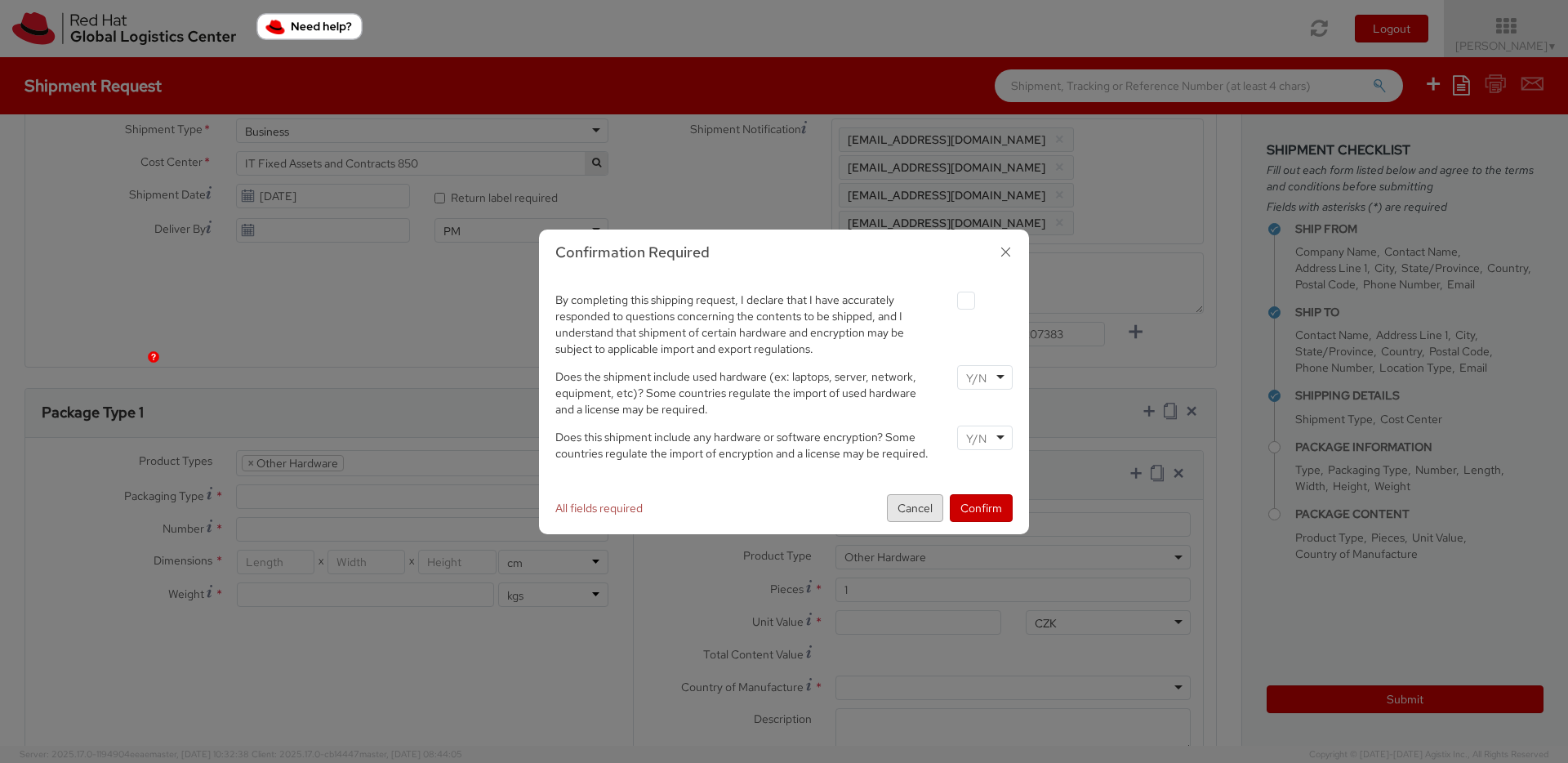
click at [920, 506] on button "Cancel" at bounding box center [915, 508] width 56 height 27
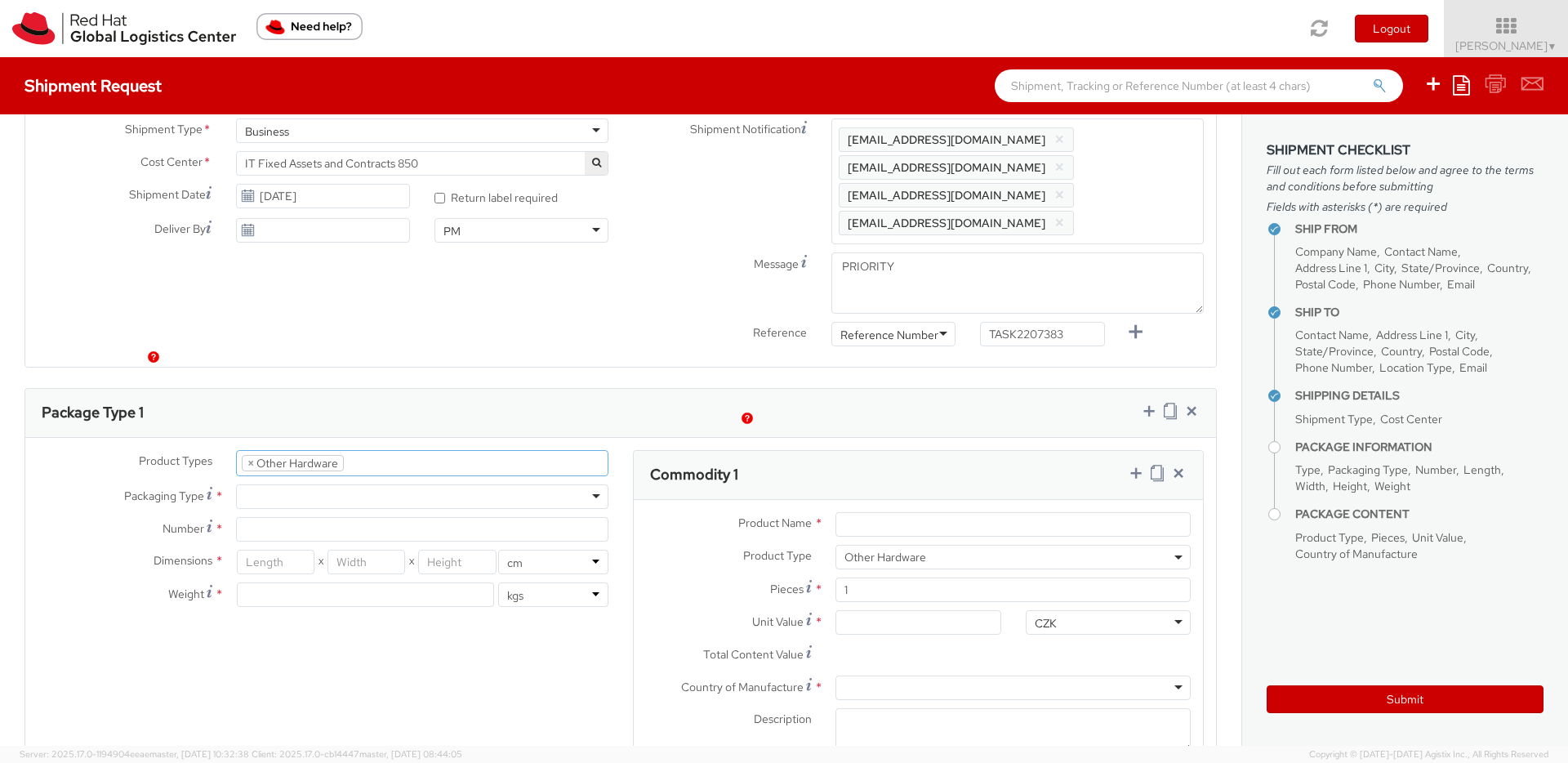
click at [373, 450] on ul "× Other Hardware" at bounding box center [422, 463] width 371 height 25
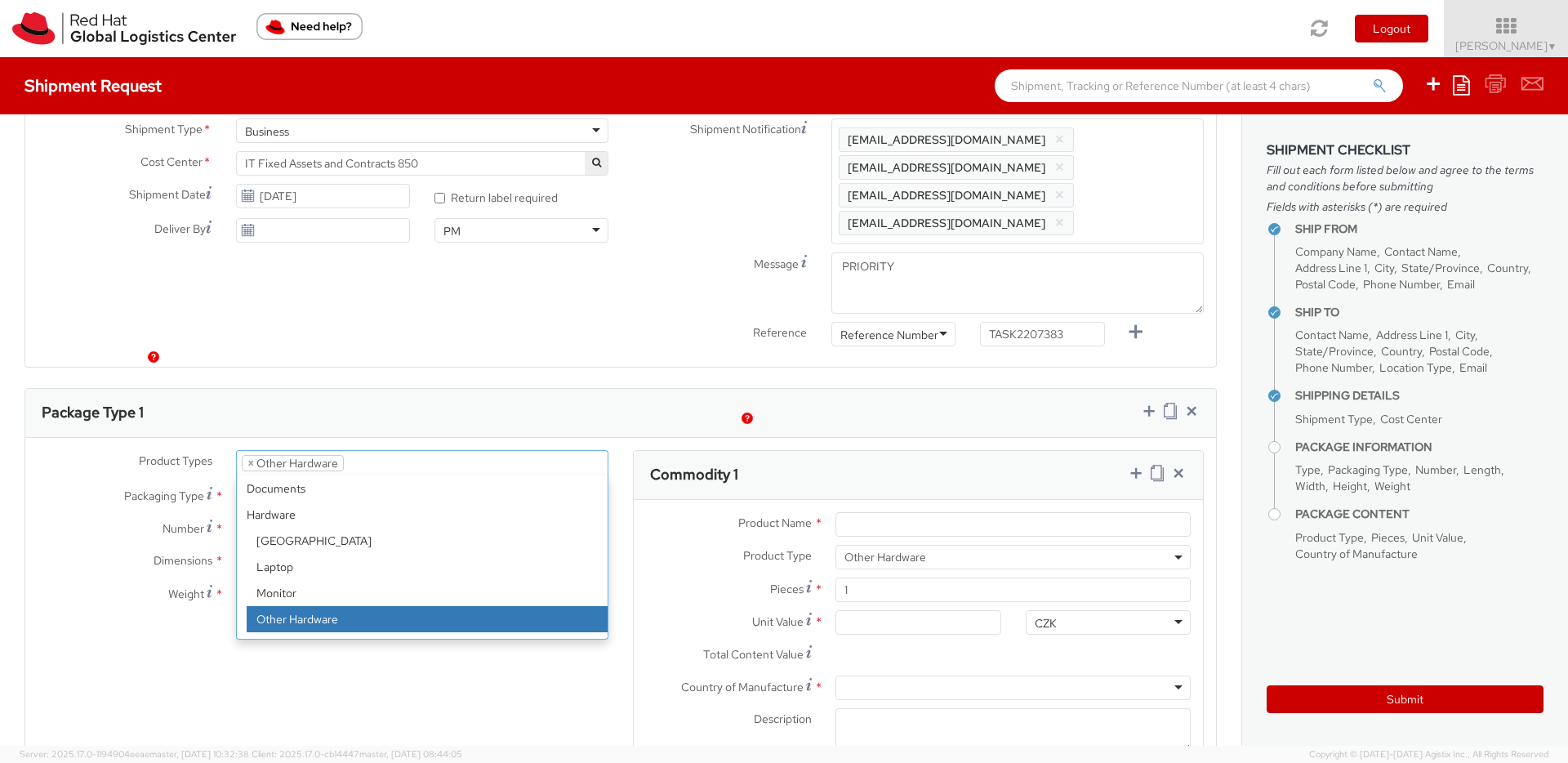
click at [350, 692] on div "Product Types * Documents Docking Station Laptop Monitor Other Hardware Server …" at bounding box center [621, 621] width 1191 height 344
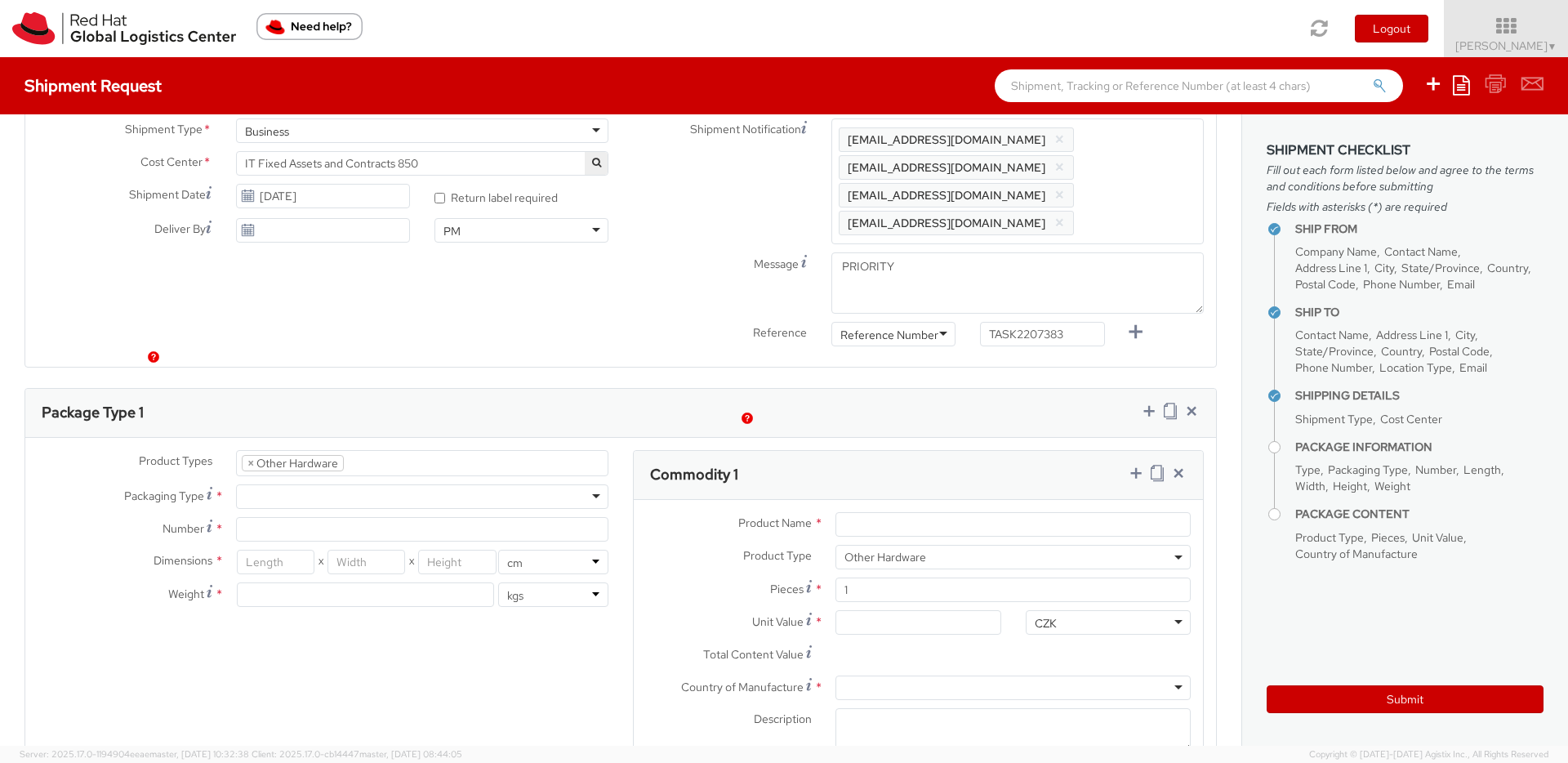
click at [281, 484] on div at bounding box center [422, 497] width 373 height 25
click at [275, 517] on input "Number *" at bounding box center [422, 529] width 373 height 25
click at [371, 484] on div "Your Packaging" at bounding box center [422, 497] width 373 height 25
type input "1"
type input "24.13"
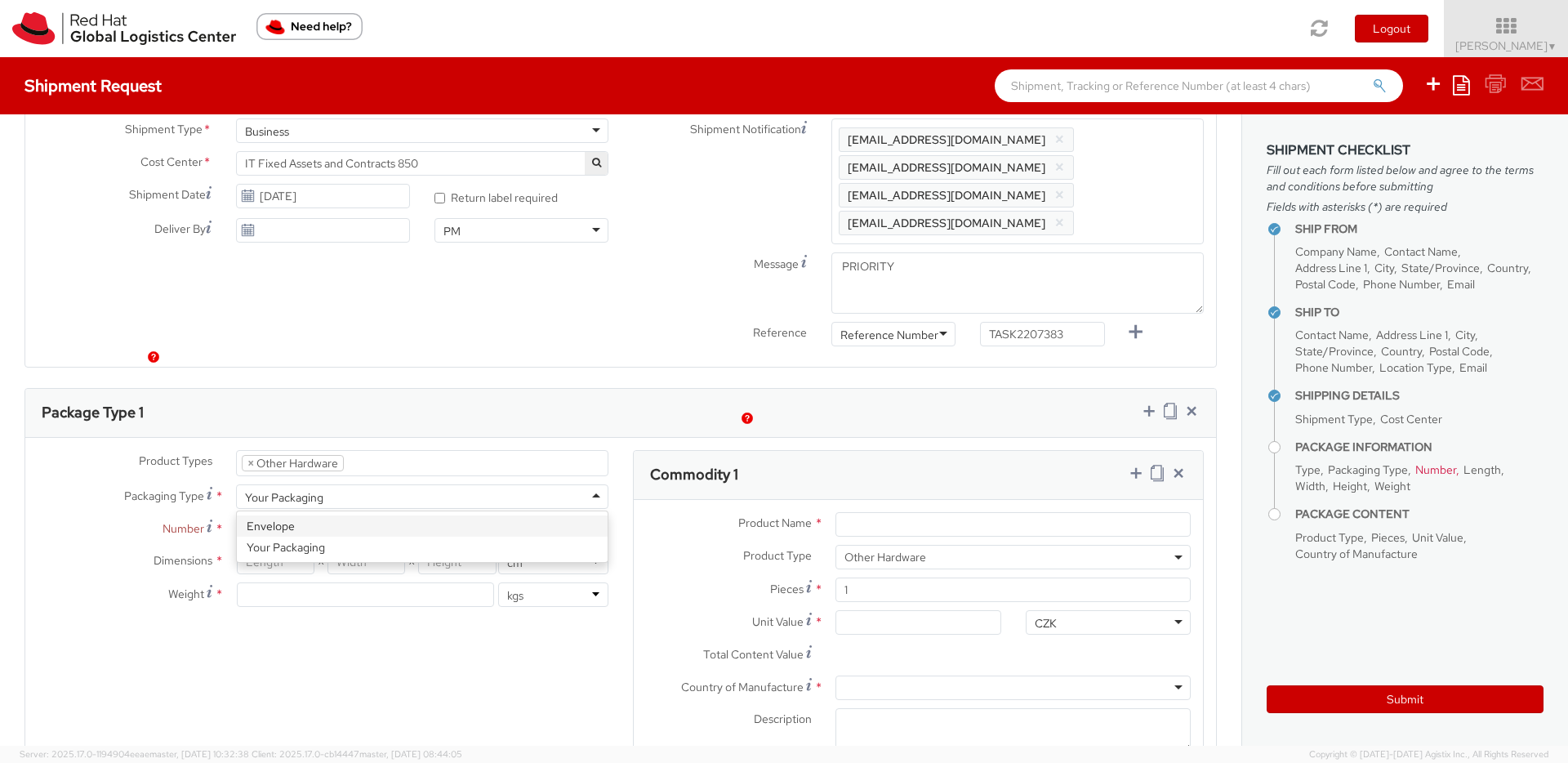
type input "31.75"
type input "0.64"
type input "0.5"
click at [869, 512] on input "Product Name *" at bounding box center [1013, 524] width 355 height 25
drag, startPoint x: 749, startPoint y: 463, endPoint x: 688, endPoint y: 461, distance: 61.0
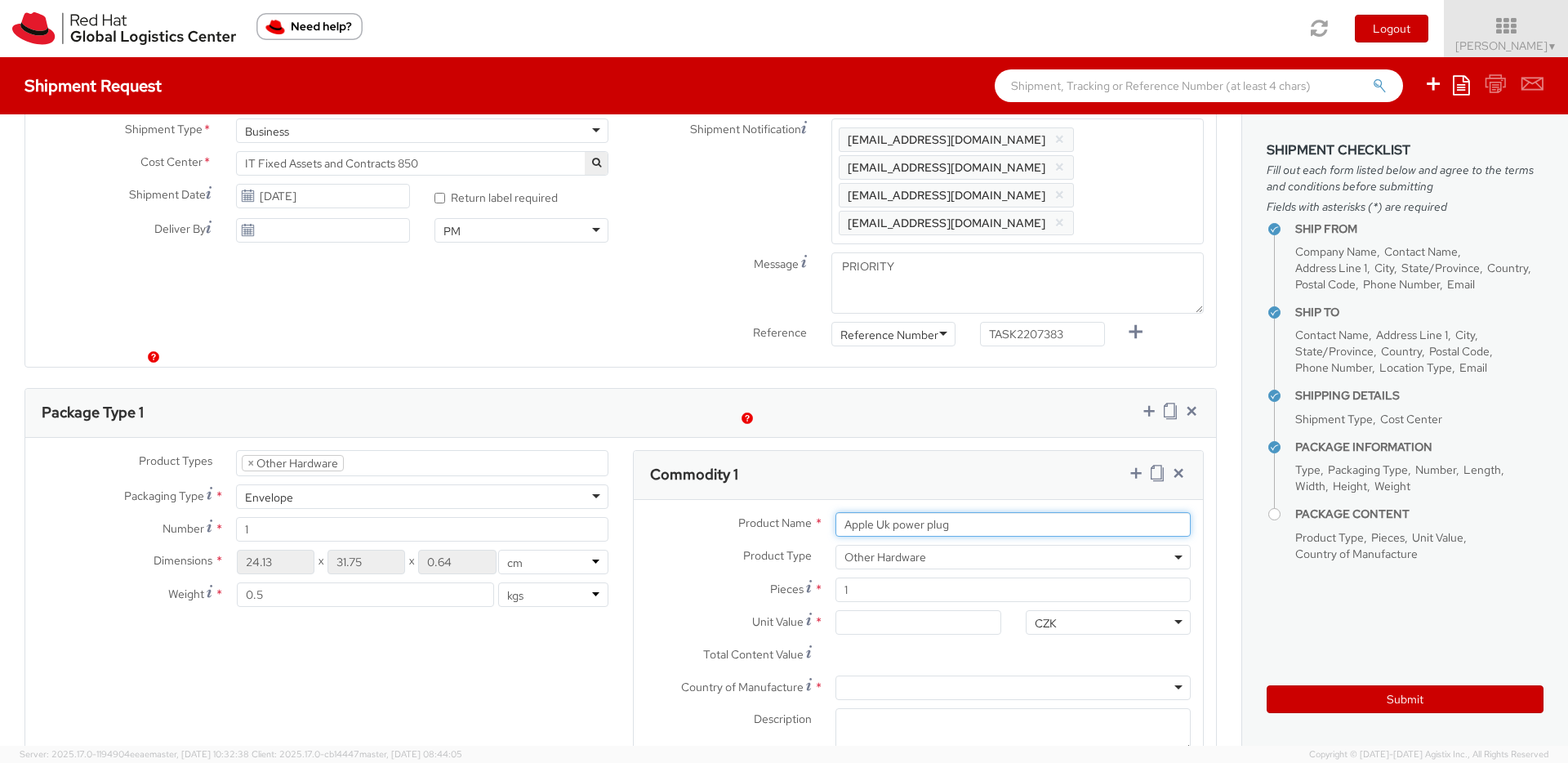
click at [688, 512] on div "Product Name * Apple Uk power plug" at bounding box center [918, 524] width 569 height 25
type input "Apple Uk power plug"
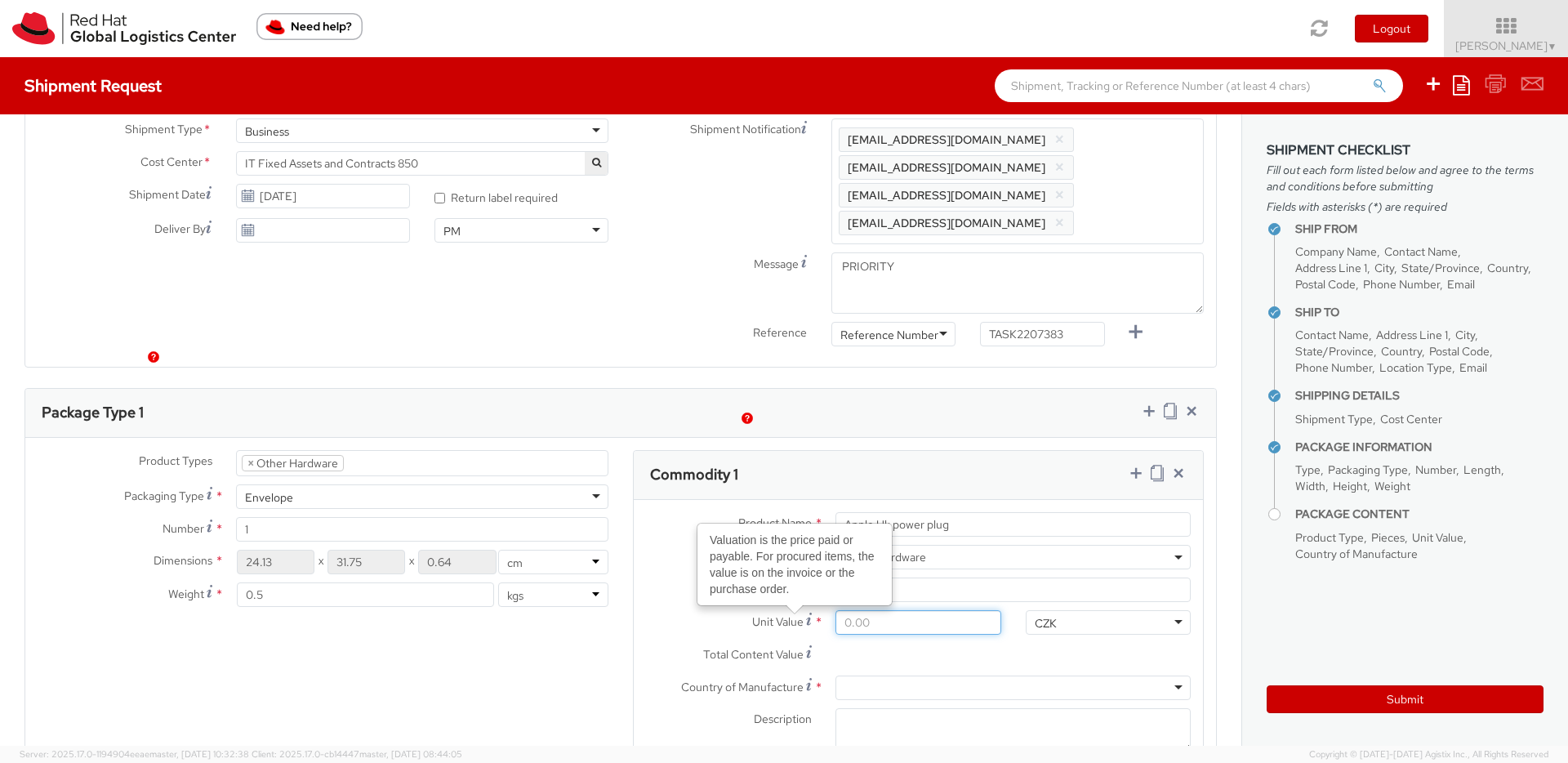
click at [874, 610] on input "Unit Value Valuation is the price paid or payable. For procured items, the valu…" at bounding box center [918, 622] width 165 height 25
type input "2.00"
type input "20.00"
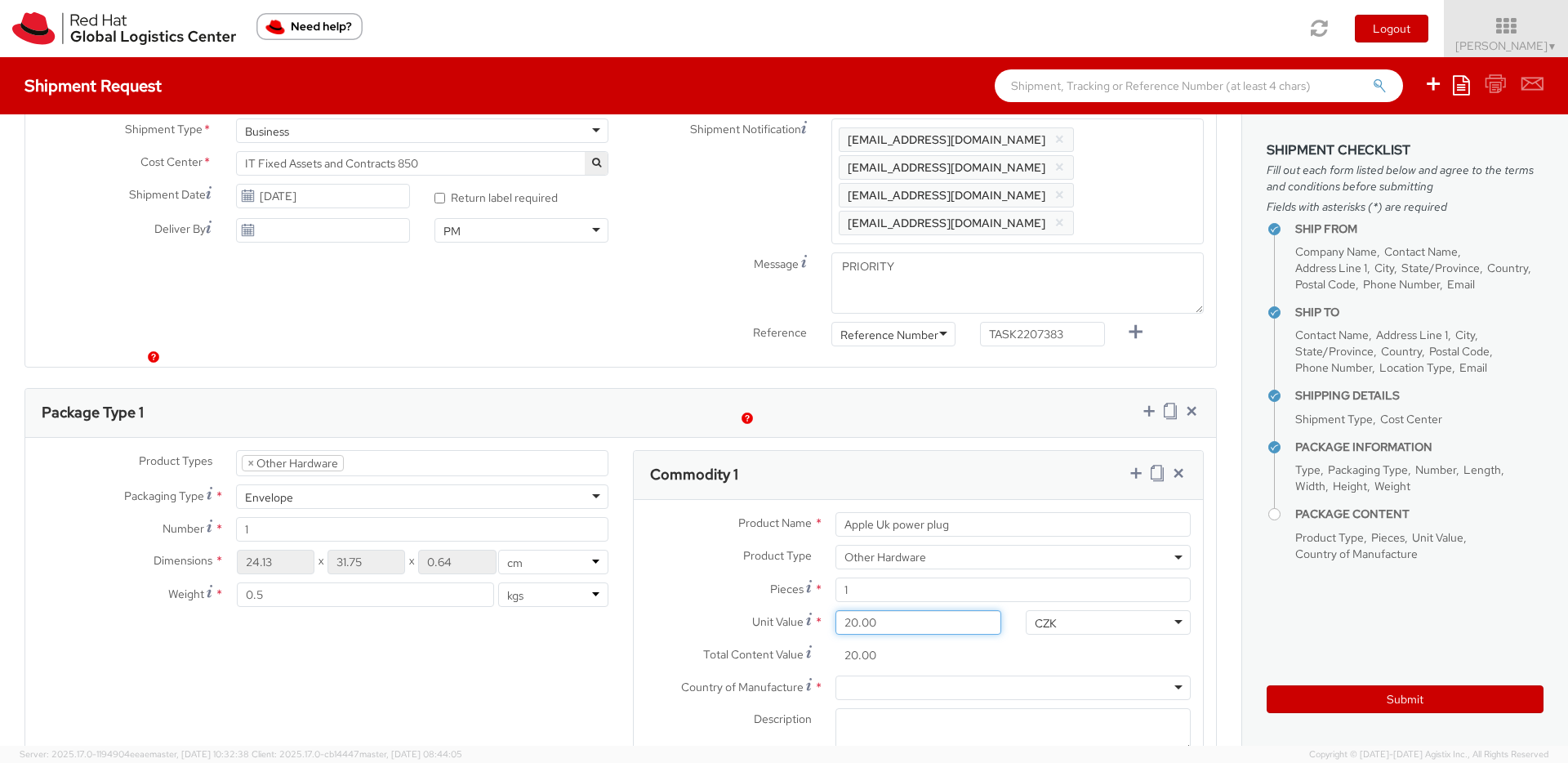
type input "200.00"
click at [1069, 610] on div "CZK" at bounding box center [1108, 622] width 165 height 25
click at [903, 674] on div at bounding box center [1013, 687] width 355 height 25
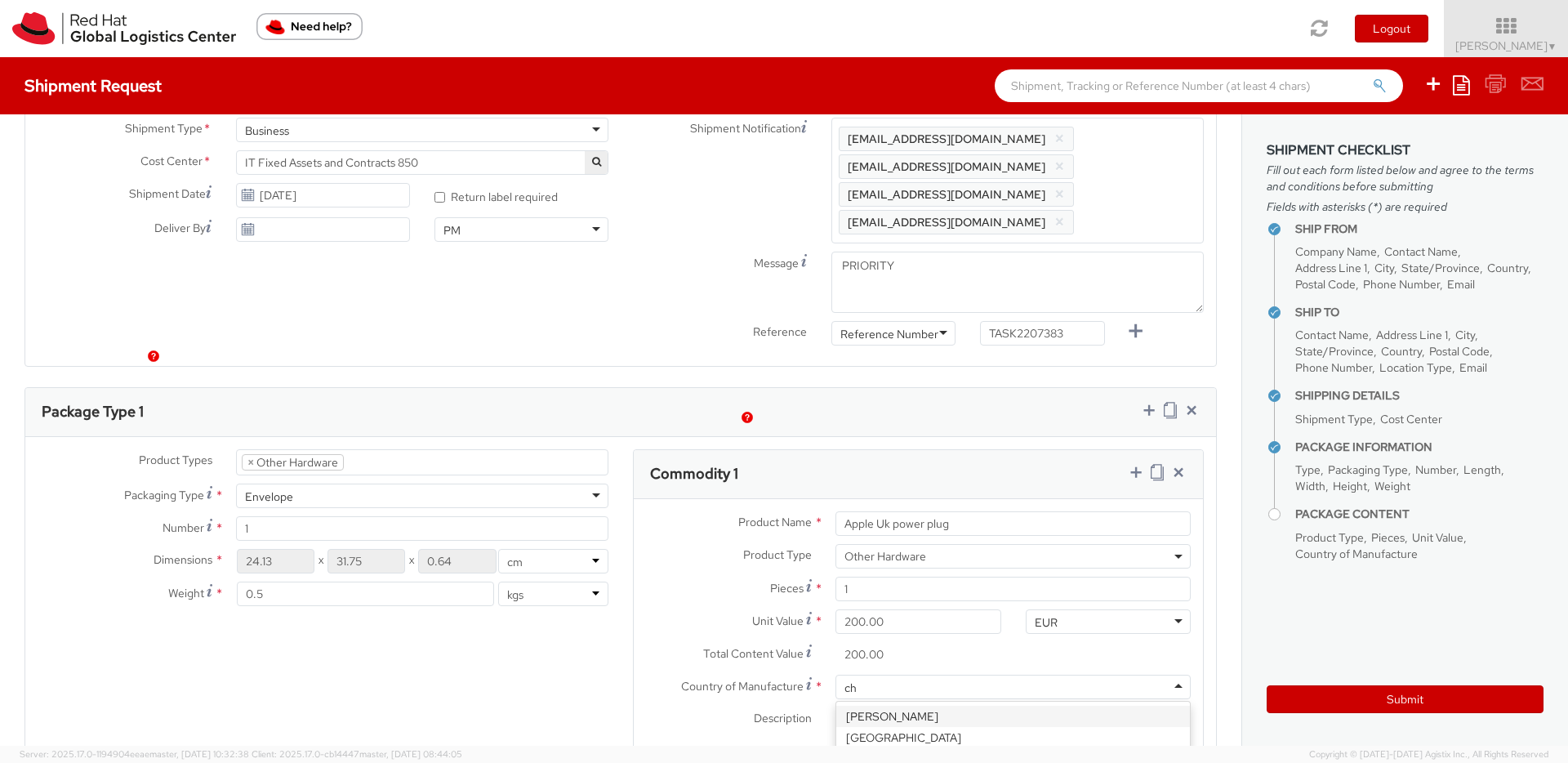
type input "chi"
click at [872, 707] on textarea "Description *" at bounding box center [1013, 730] width 355 height 45
paste textarea "Apple Uk power plug"
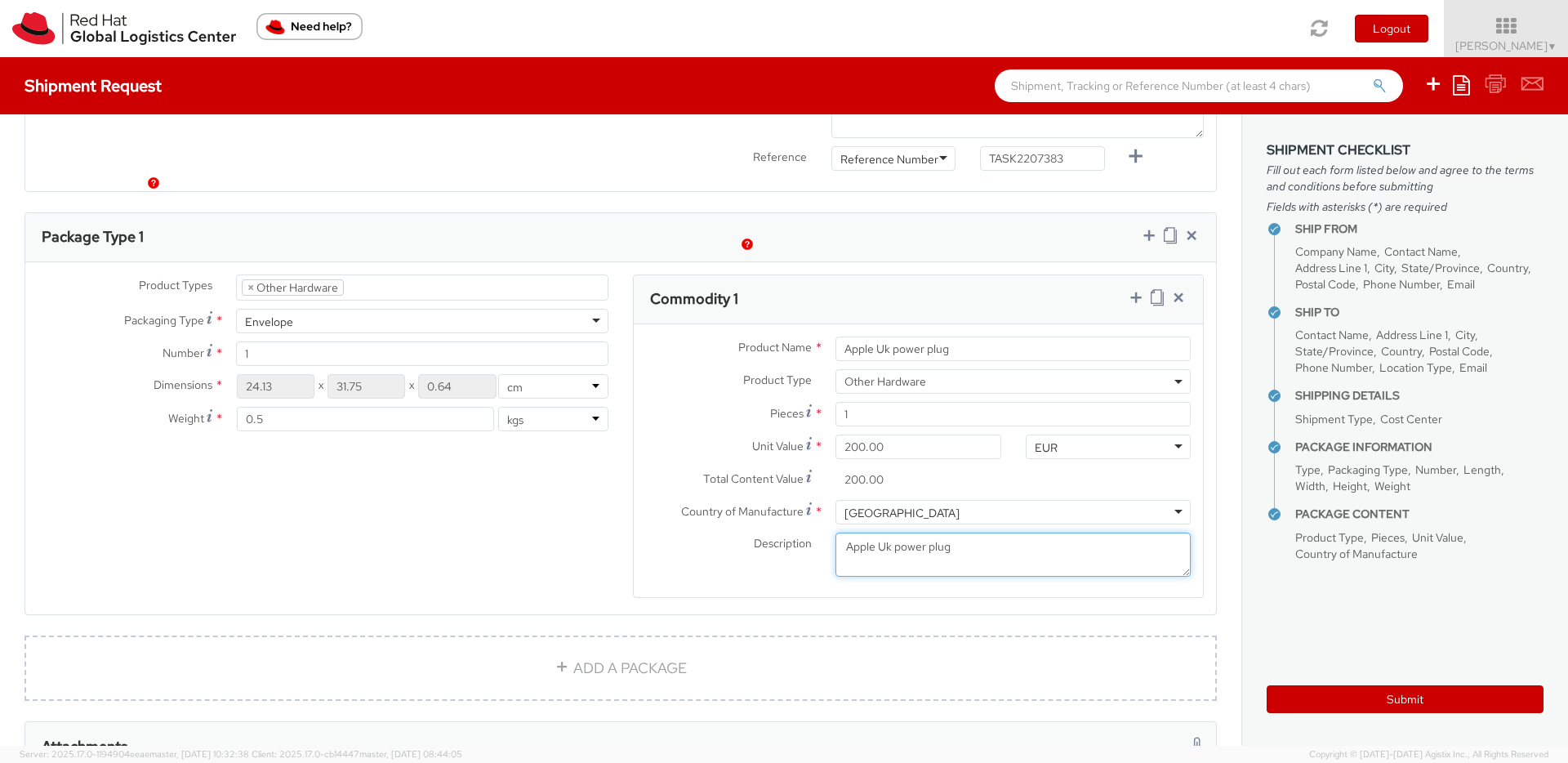
scroll to position [747, 0]
type textarea "Apple Uk power plug"
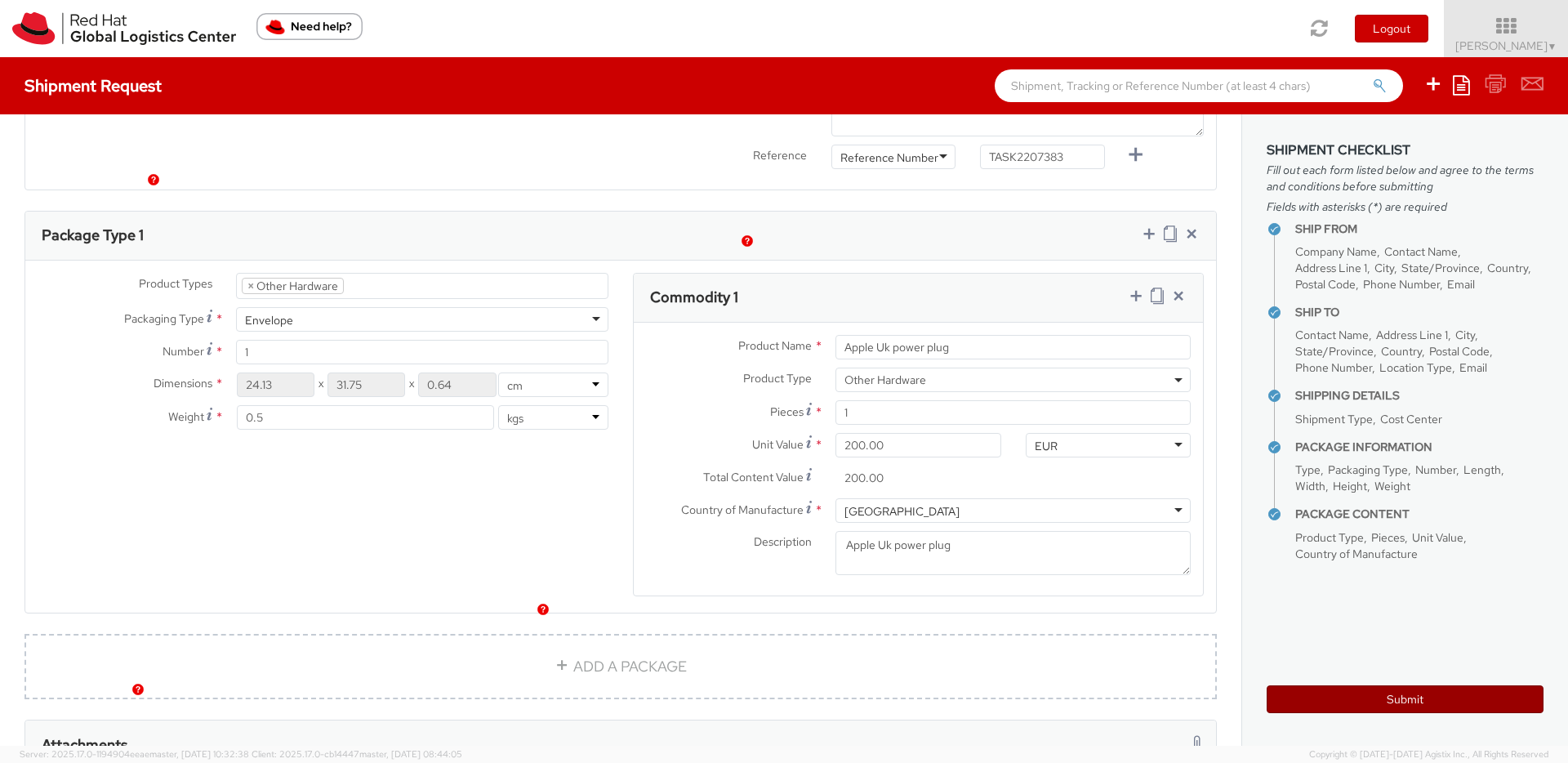
click at [1293, 707] on button "Submit" at bounding box center [1405, 698] width 277 height 27
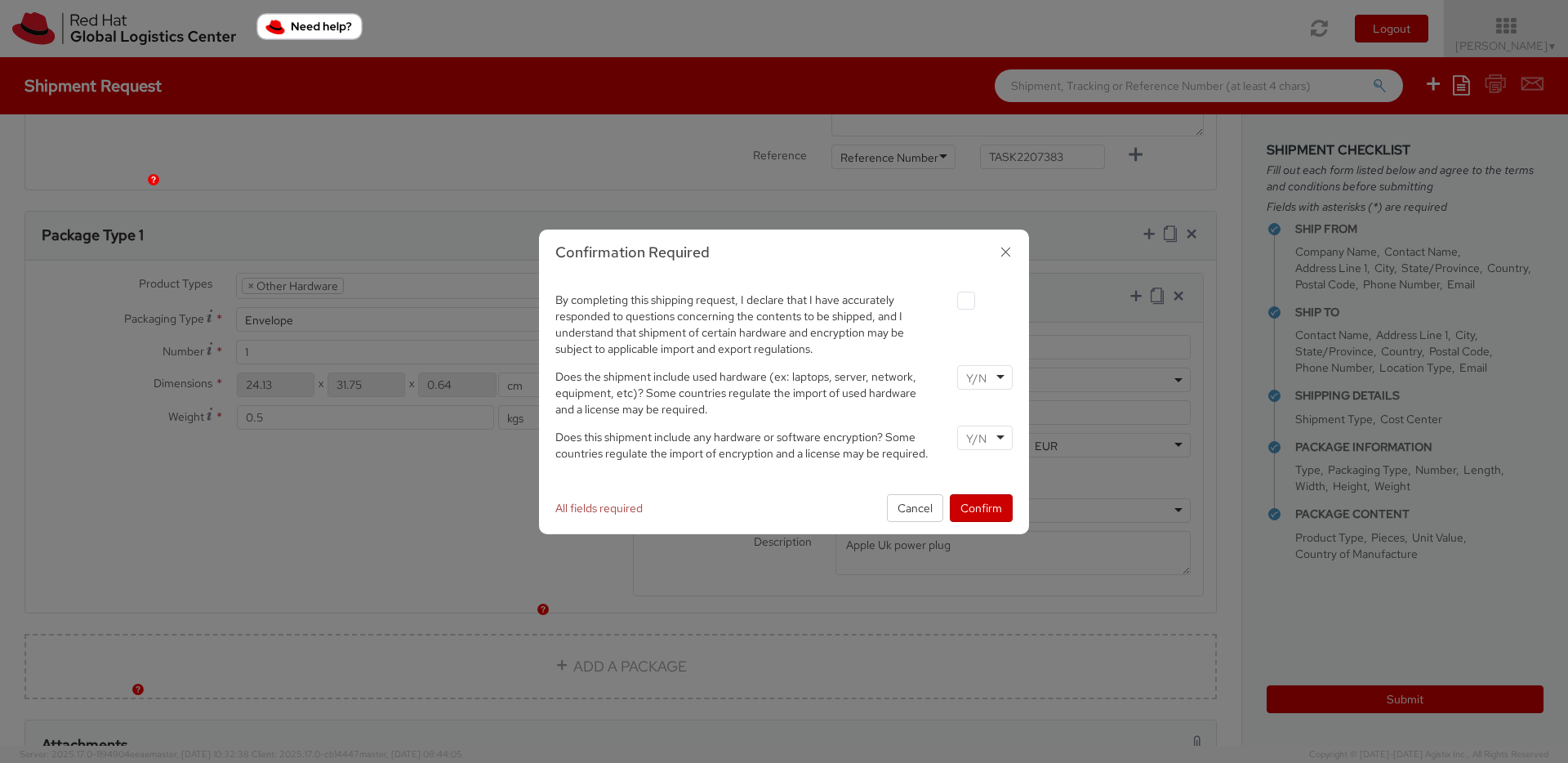
click at [972, 300] on label at bounding box center [967, 300] width 18 height 18
click at [952, 300] on input "checkbox" at bounding box center [947, 300] width 11 height 11
checkbox input "true"
click at [998, 381] on div at bounding box center [985, 377] width 56 height 25
click at [990, 448] on div at bounding box center [985, 438] width 56 height 25
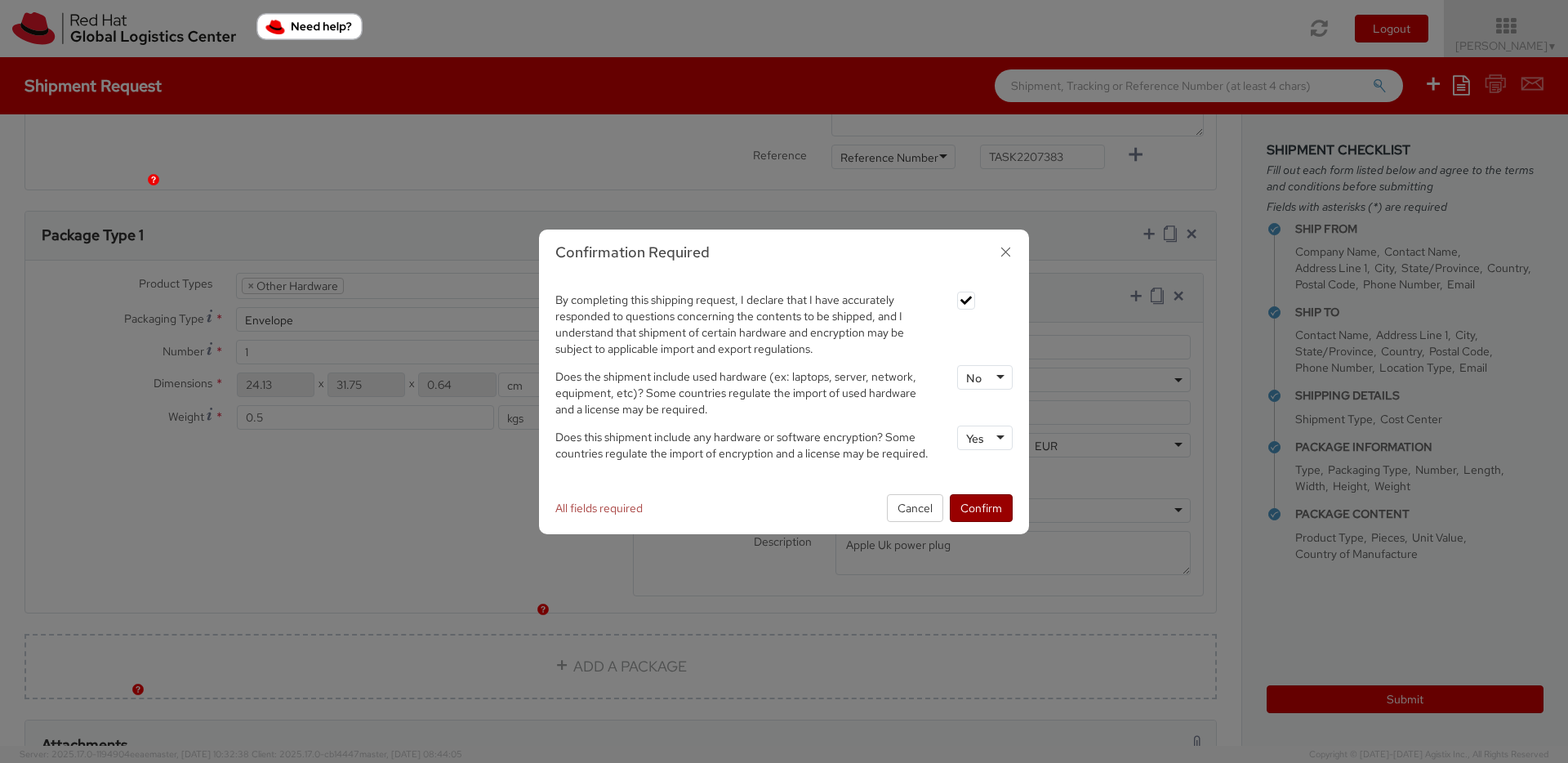
click at [988, 509] on button "Confirm" at bounding box center [981, 508] width 63 height 27
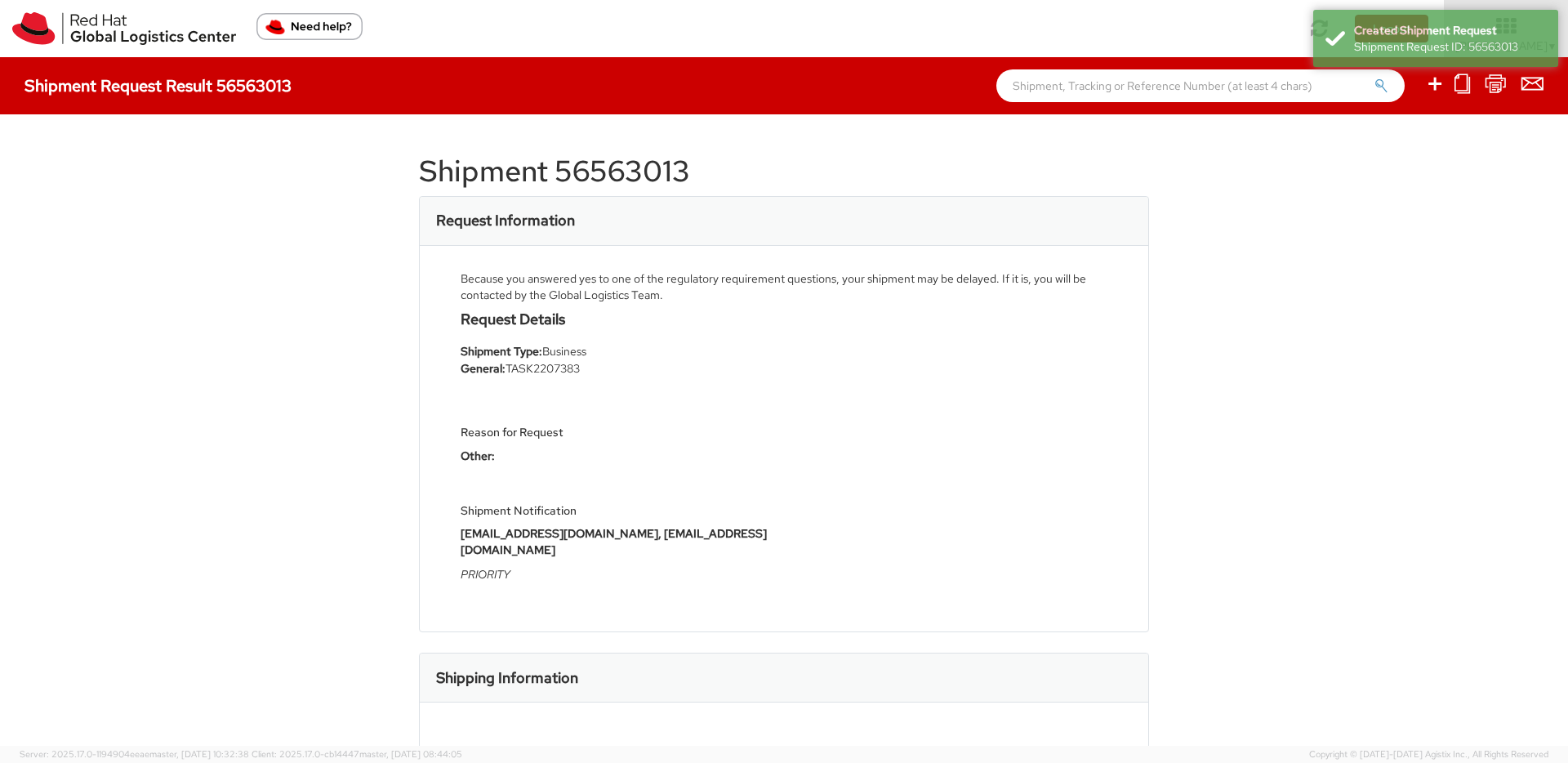
click at [617, 177] on h1 "Shipment 56563013" at bounding box center [784, 171] width 730 height 32
copy h1 "56563013"
